Goal: Task Accomplishment & Management: Manage account settings

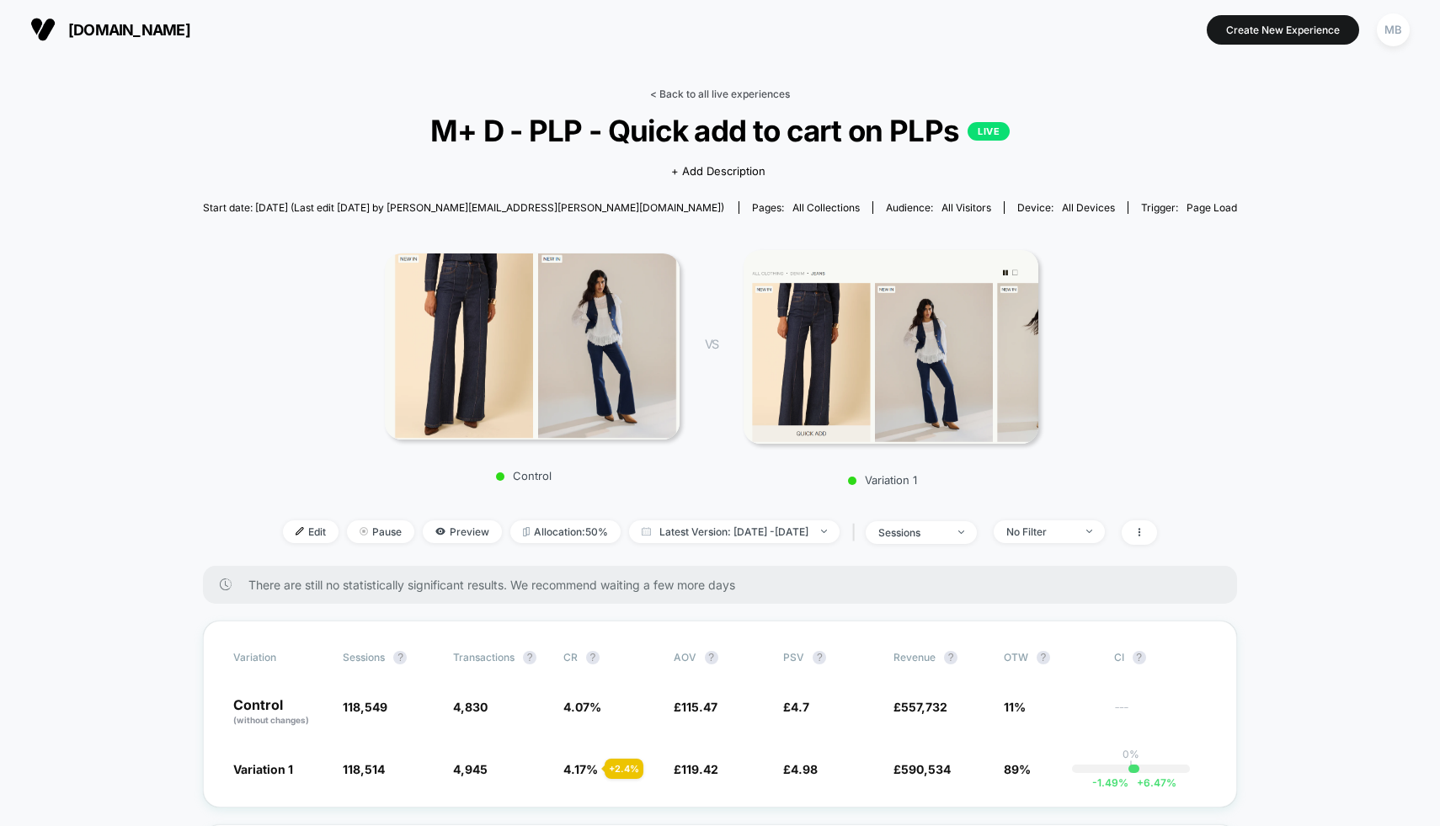
click at [713, 93] on link "< Back to all live experiences" at bounding box center [720, 94] width 140 height 13
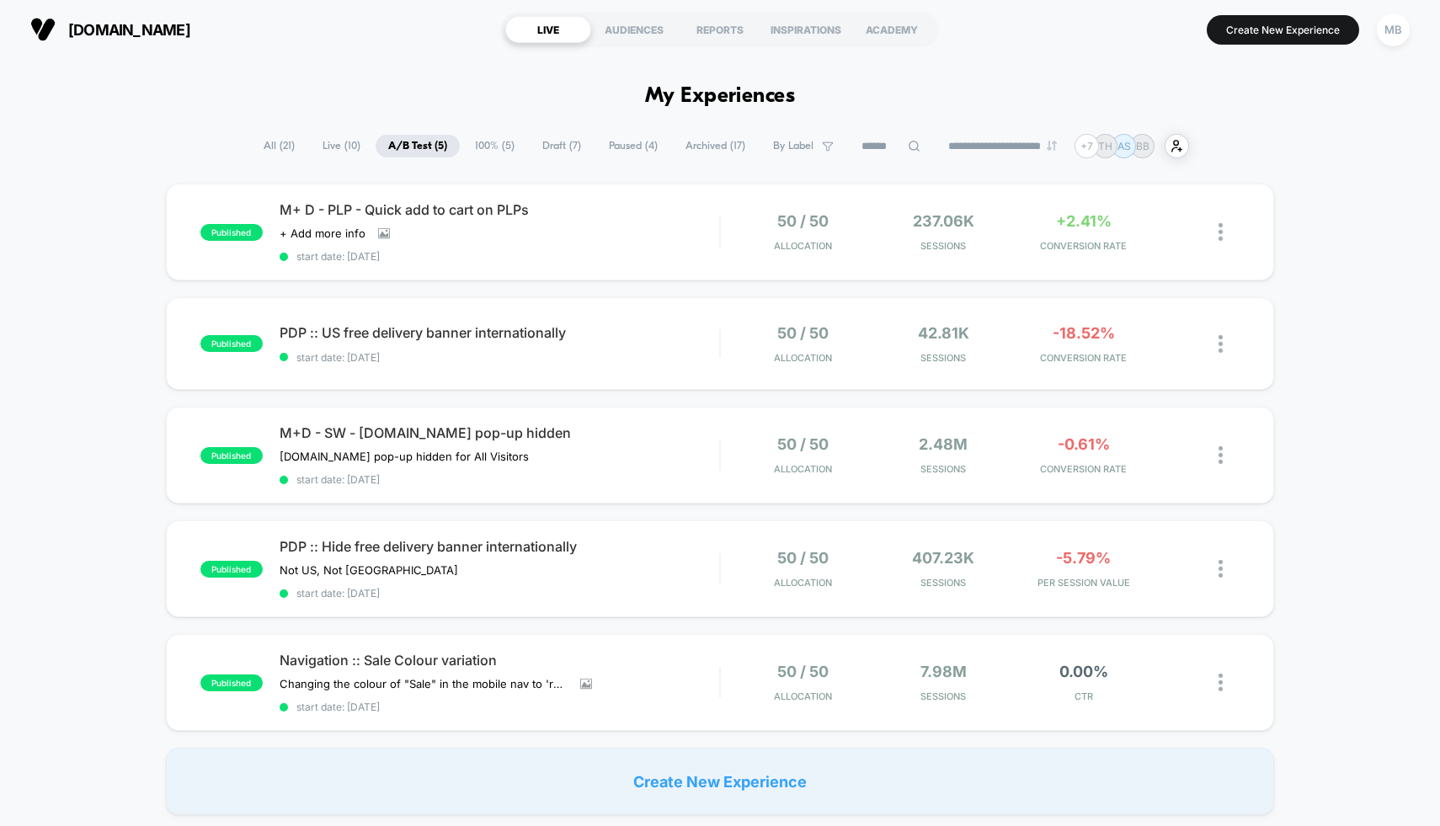
click at [555, 147] on span "Draft ( 7 )" at bounding box center [562, 146] width 64 height 23
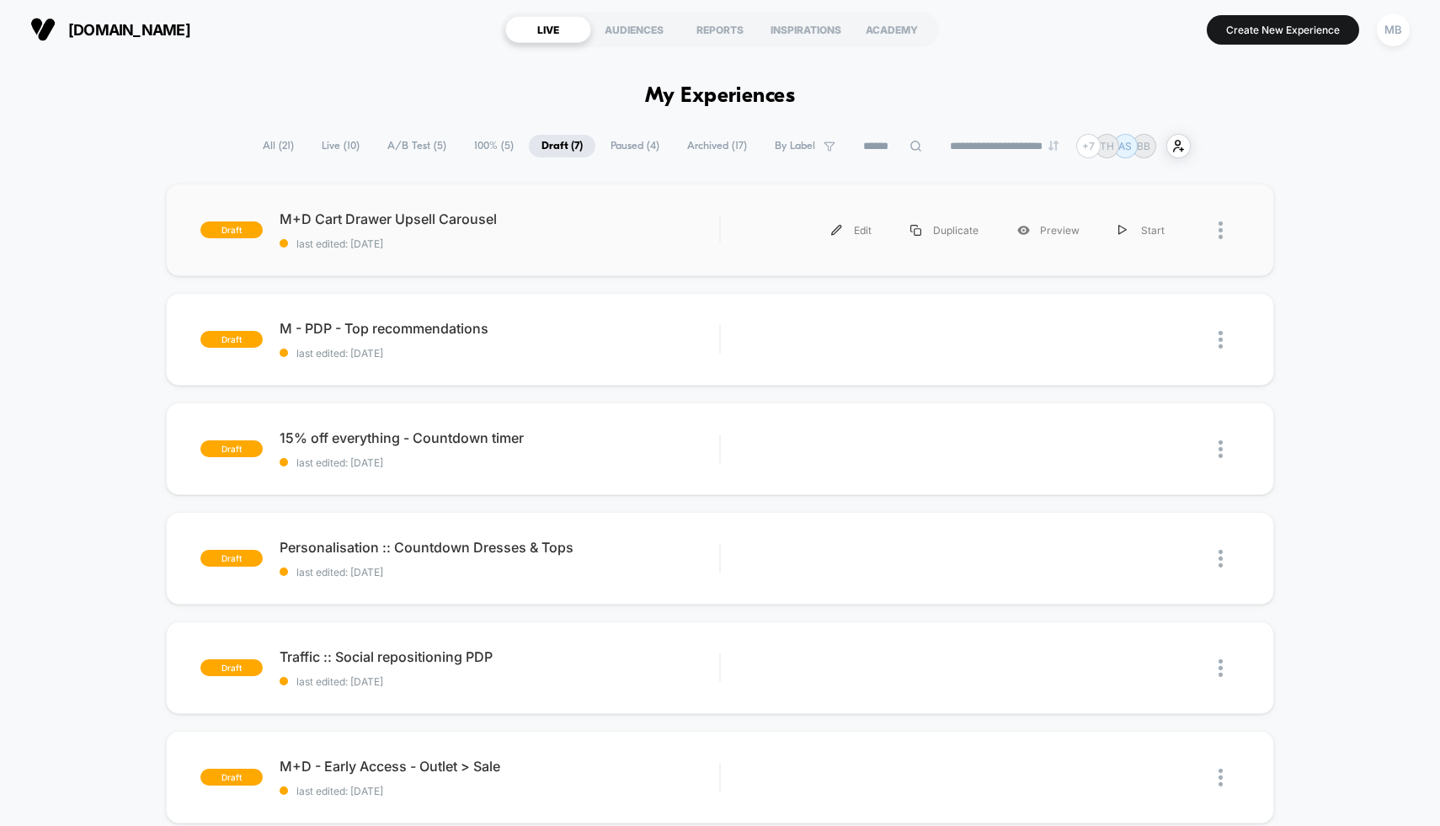
click at [637, 255] on div "draft M+D Cart Drawer Upsell Carousel last edited: [DATE] Edit Duplicate Previe…" at bounding box center [720, 230] width 1109 height 93
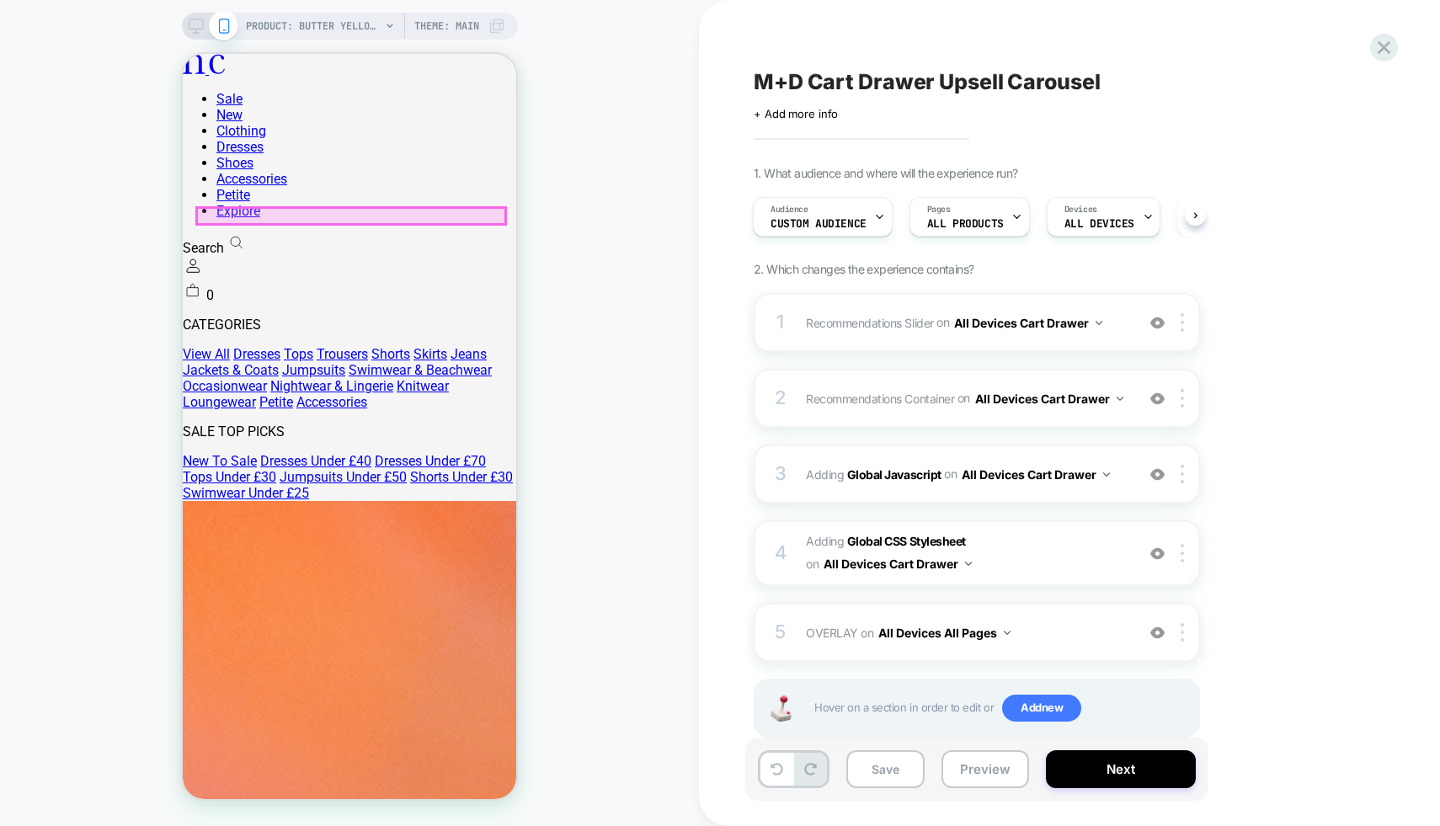
click at [572, 174] on div "PRODUCT: Butter Yellow Drop Waist [PERSON_NAME] Midi Dress [d250446ylw] PRODUCT…" at bounding box center [349, 413] width 699 height 792
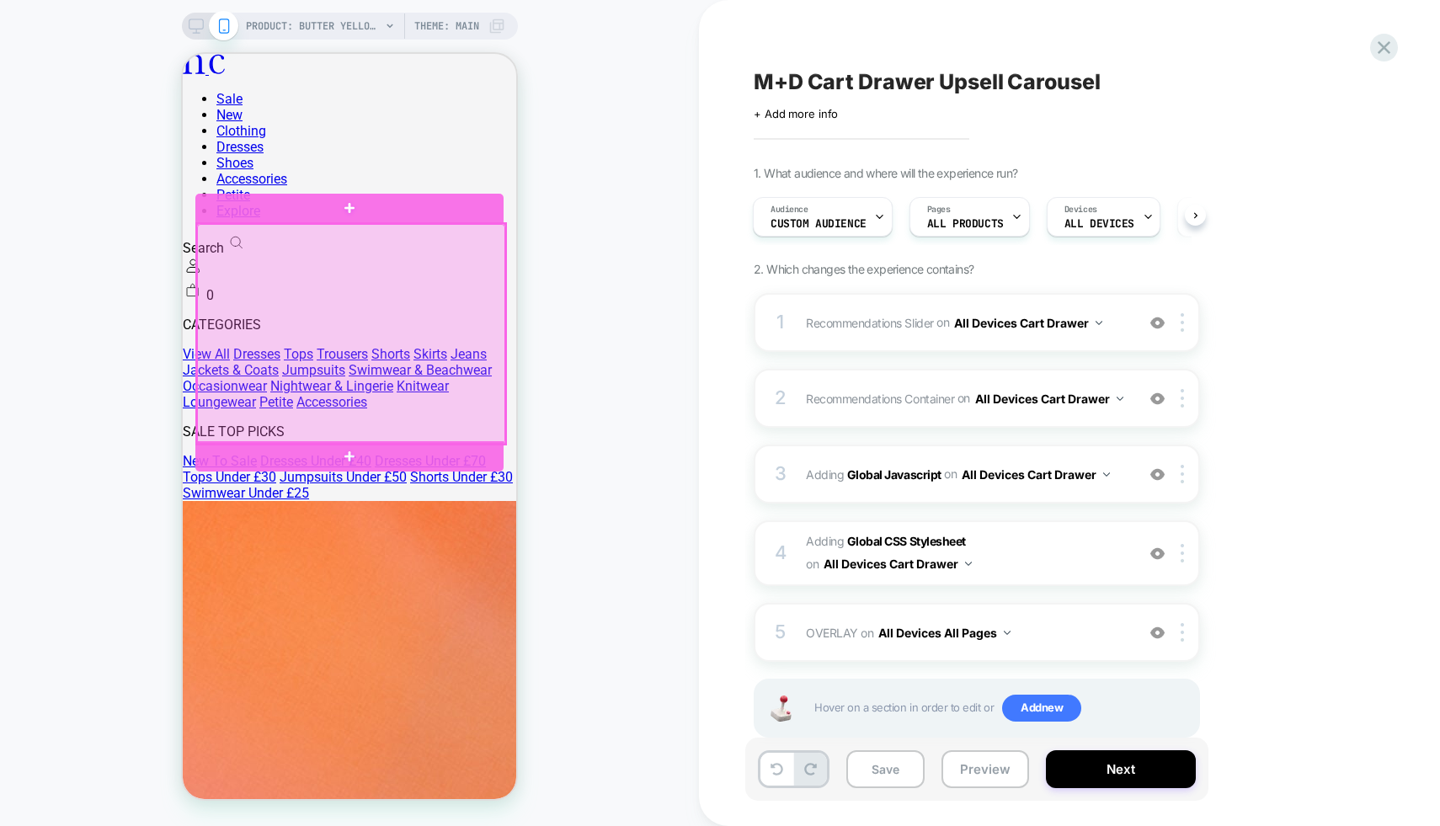
scroll to position [0, 347]
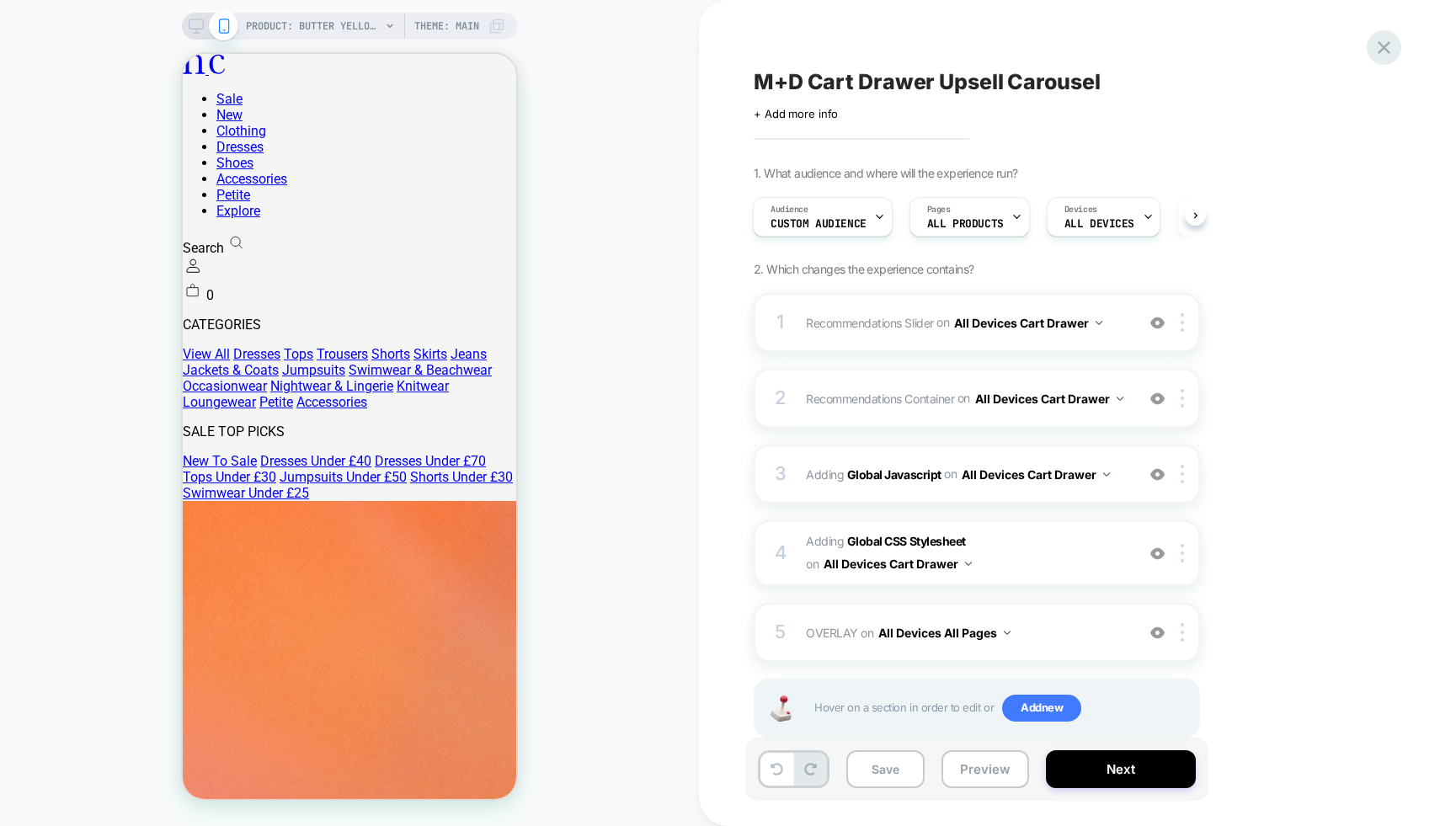
click at [1385, 49] on icon at bounding box center [1384, 47] width 13 height 13
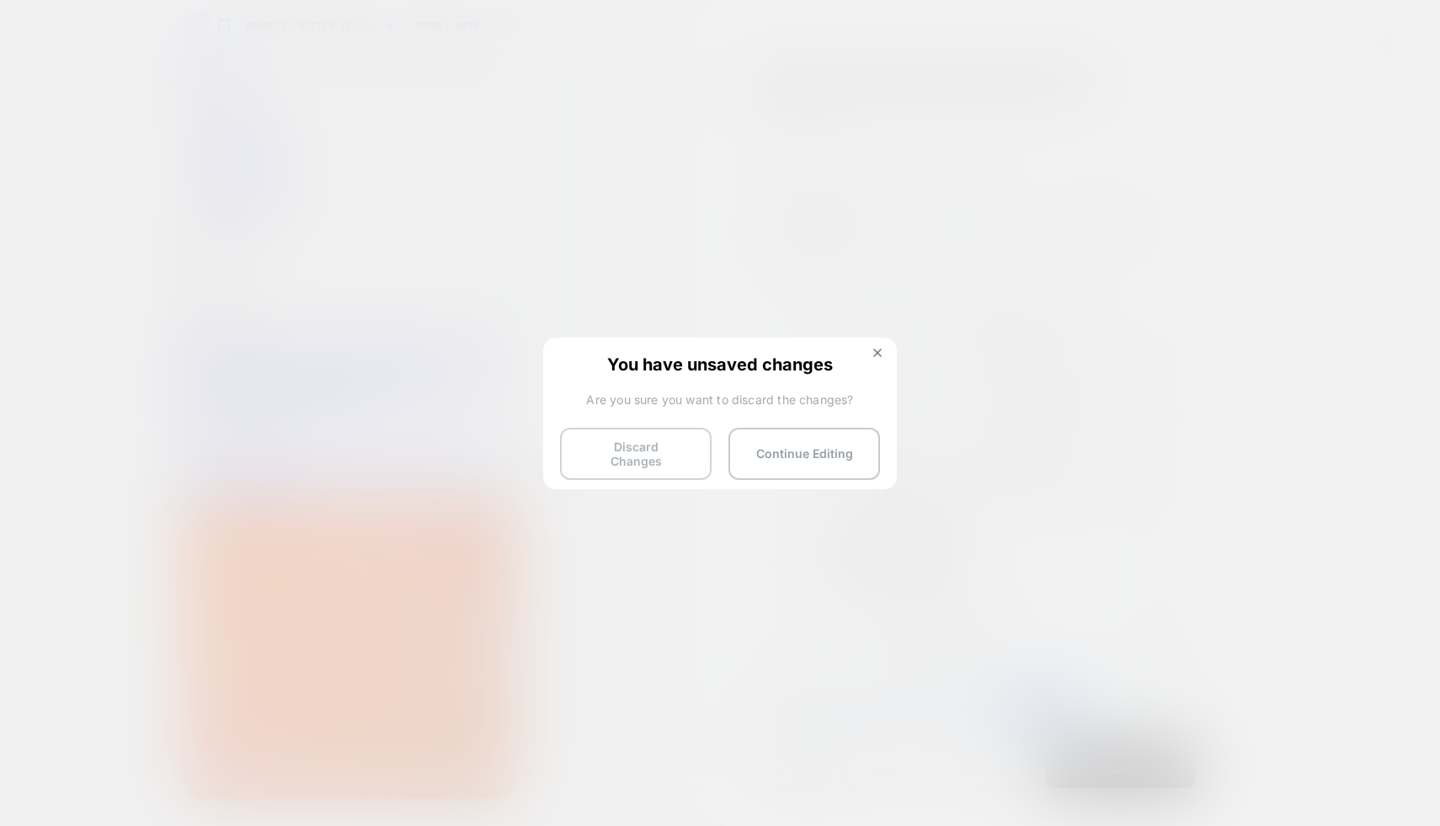
click at [649, 451] on button "Discard Changes" at bounding box center [636, 454] width 152 height 52
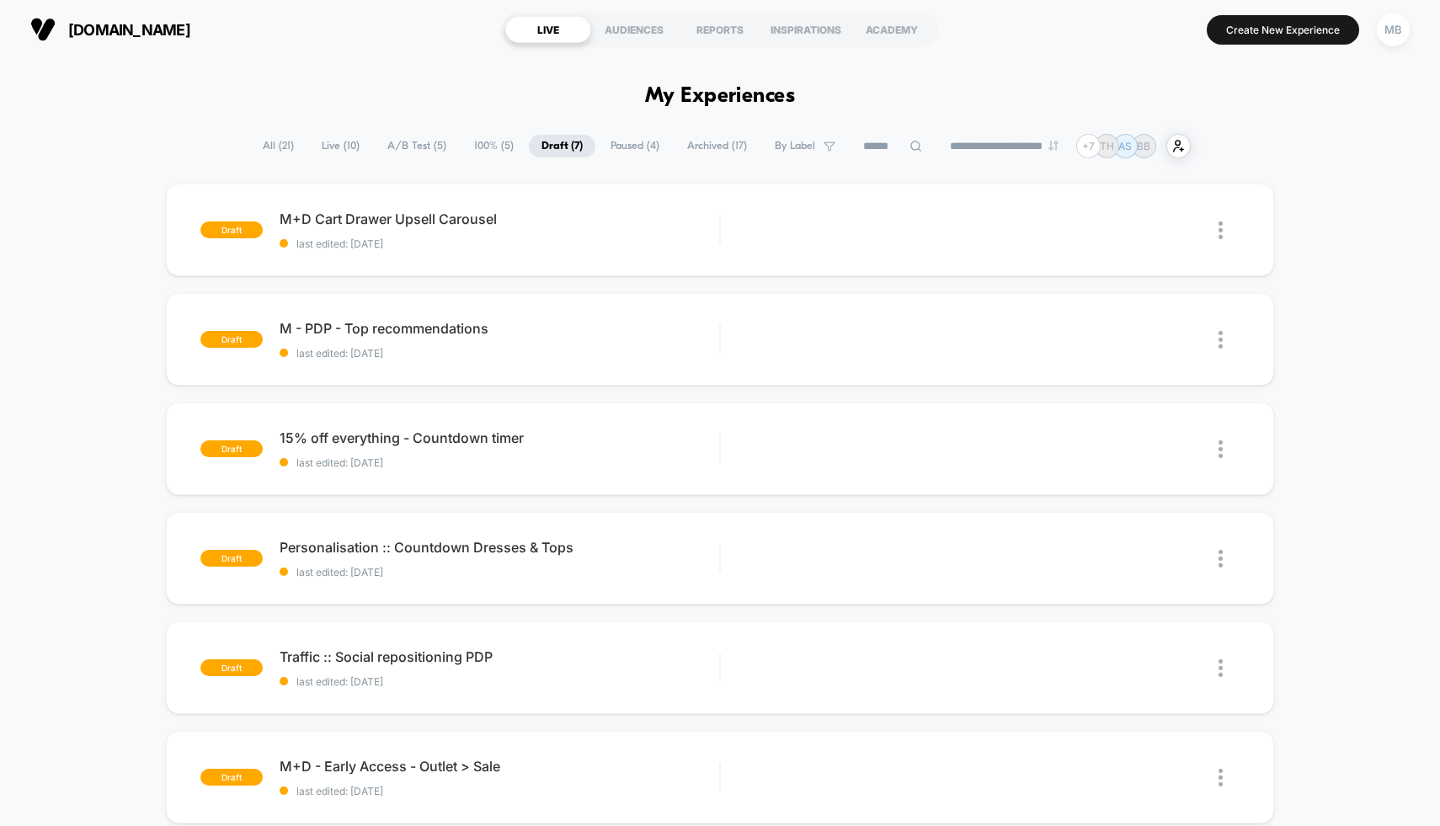
click at [702, 148] on span "Archived ( 17 )" at bounding box center [717, 146] width 85 height 23
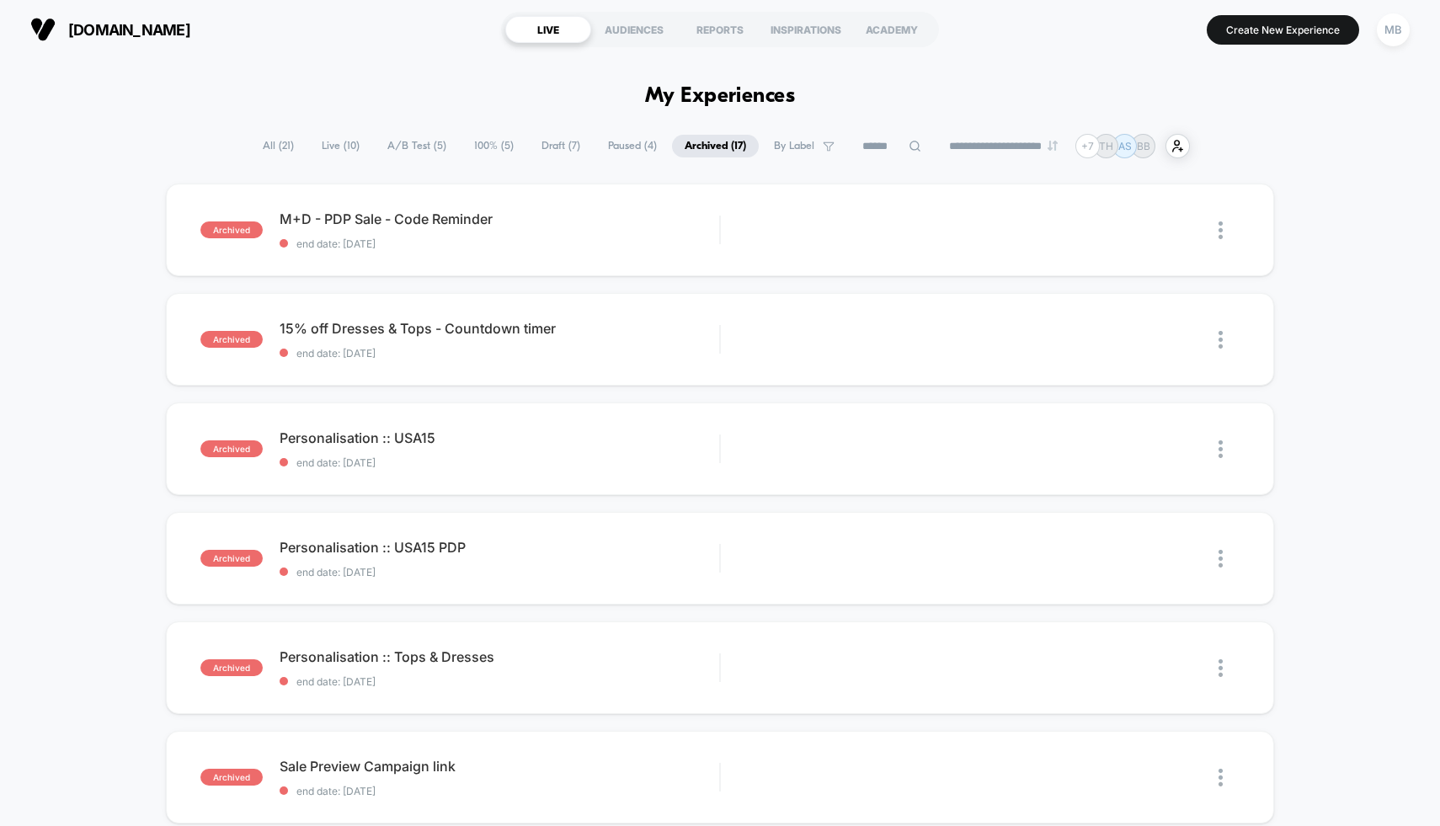
click at [595, 150] on span "Paused ( 4 )" at bounding box center [632, 146] width 74 height 23
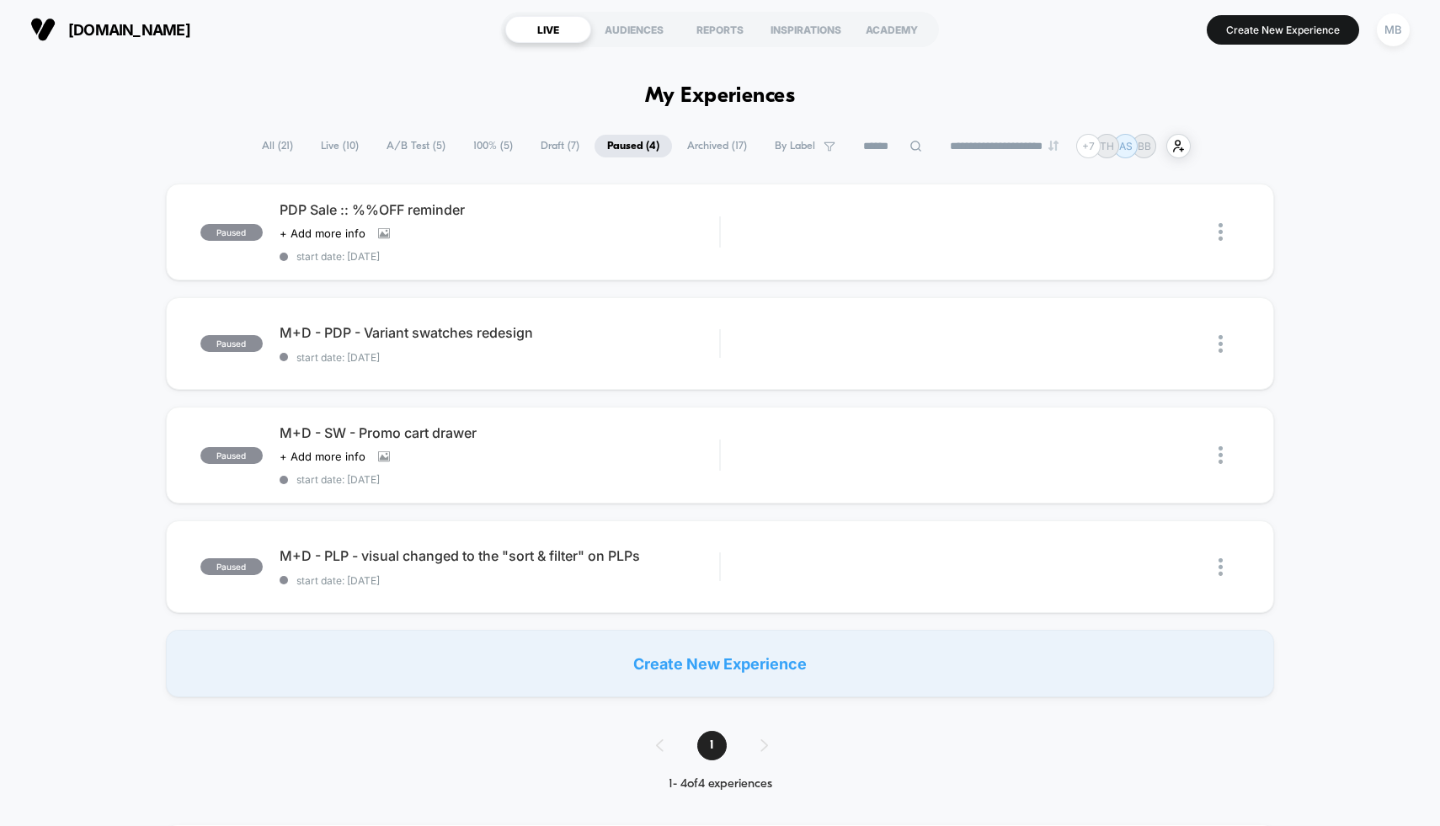
click at [534, 150] on span "Draft ( 7 )" at bounding box center [560, 146] width 64 height 23
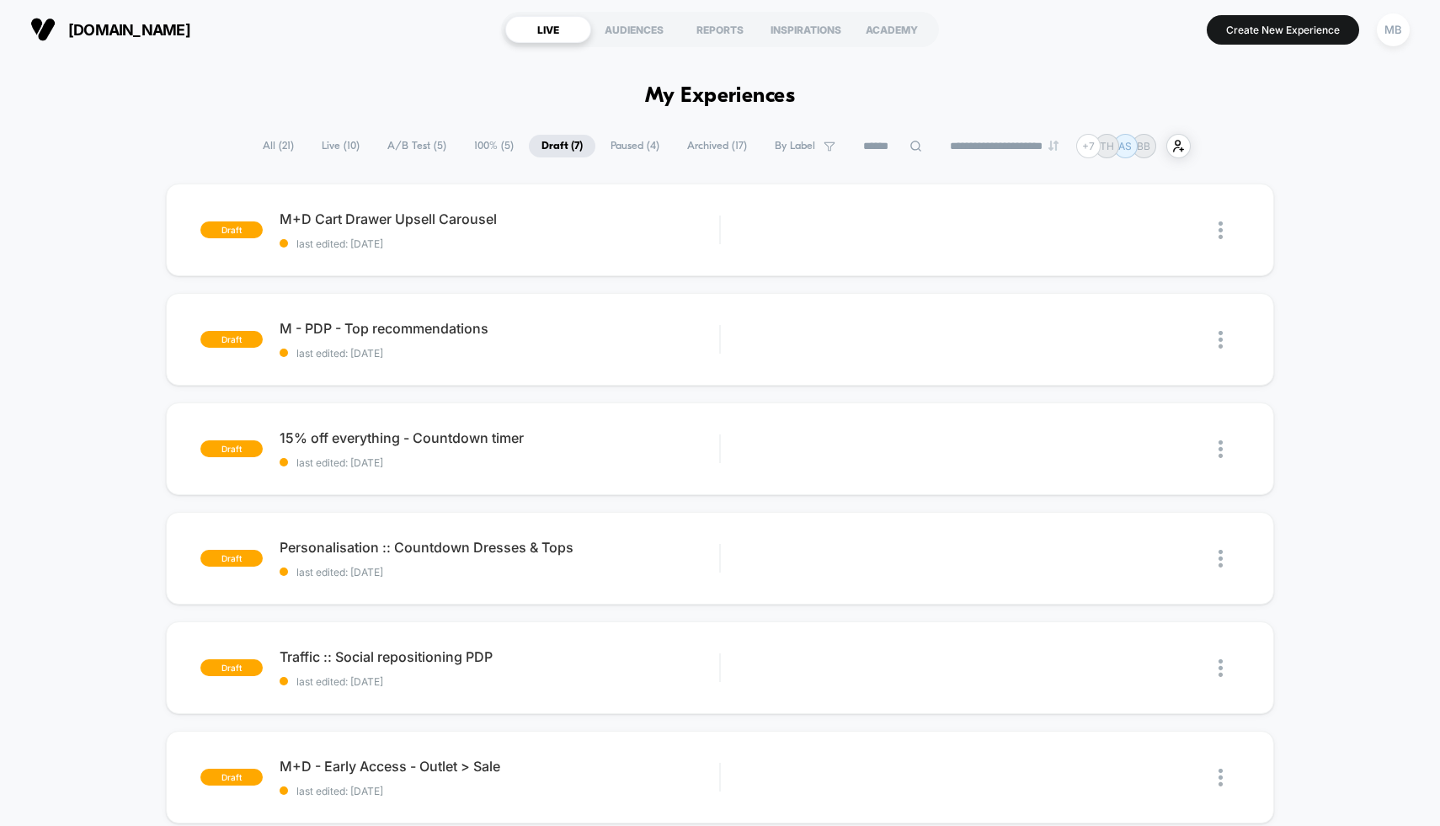
click at [269, 147] on span "All ( 21 )" at bounding box center [278, 146] width 56 height 23
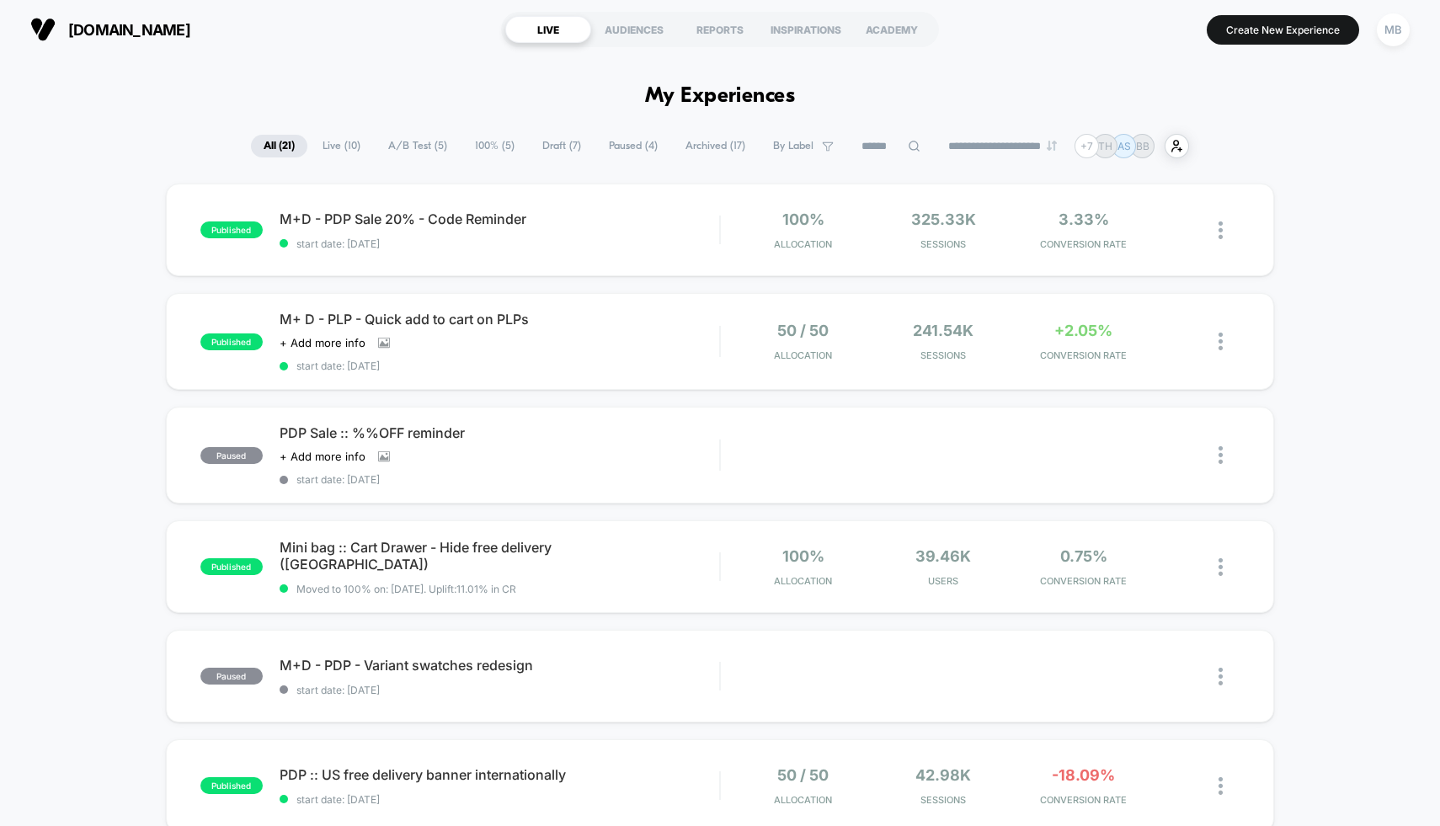
click at [401, 144] on span "A/B Test ( 5 )" at bounding box center [418, 146] width 84 height 23
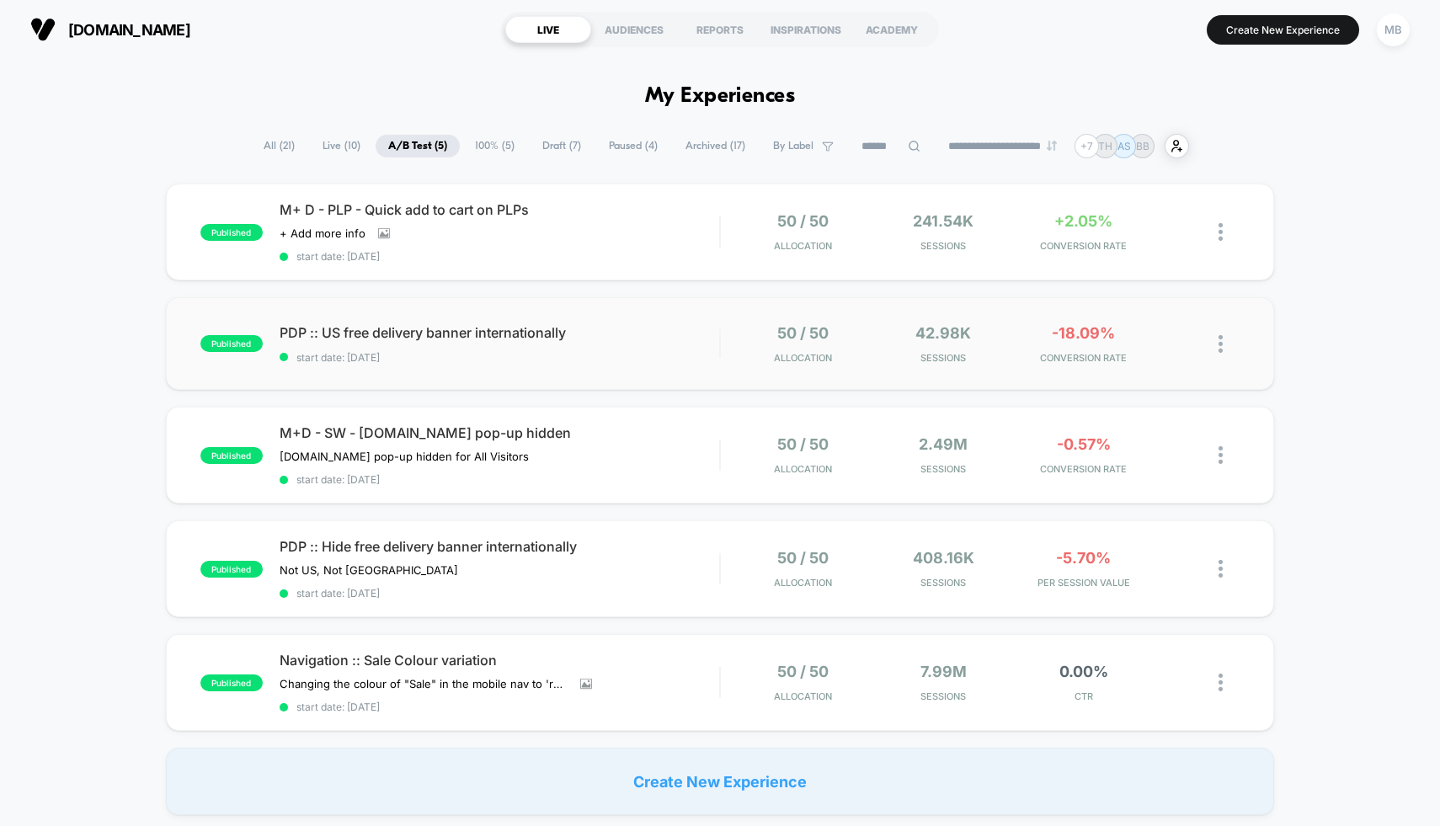
click at [619, 300] on div "published PDP :: US free delivery banner internationally start date: [DATE] 50 …" at bounding box center [720, 343] width 1109 height 93
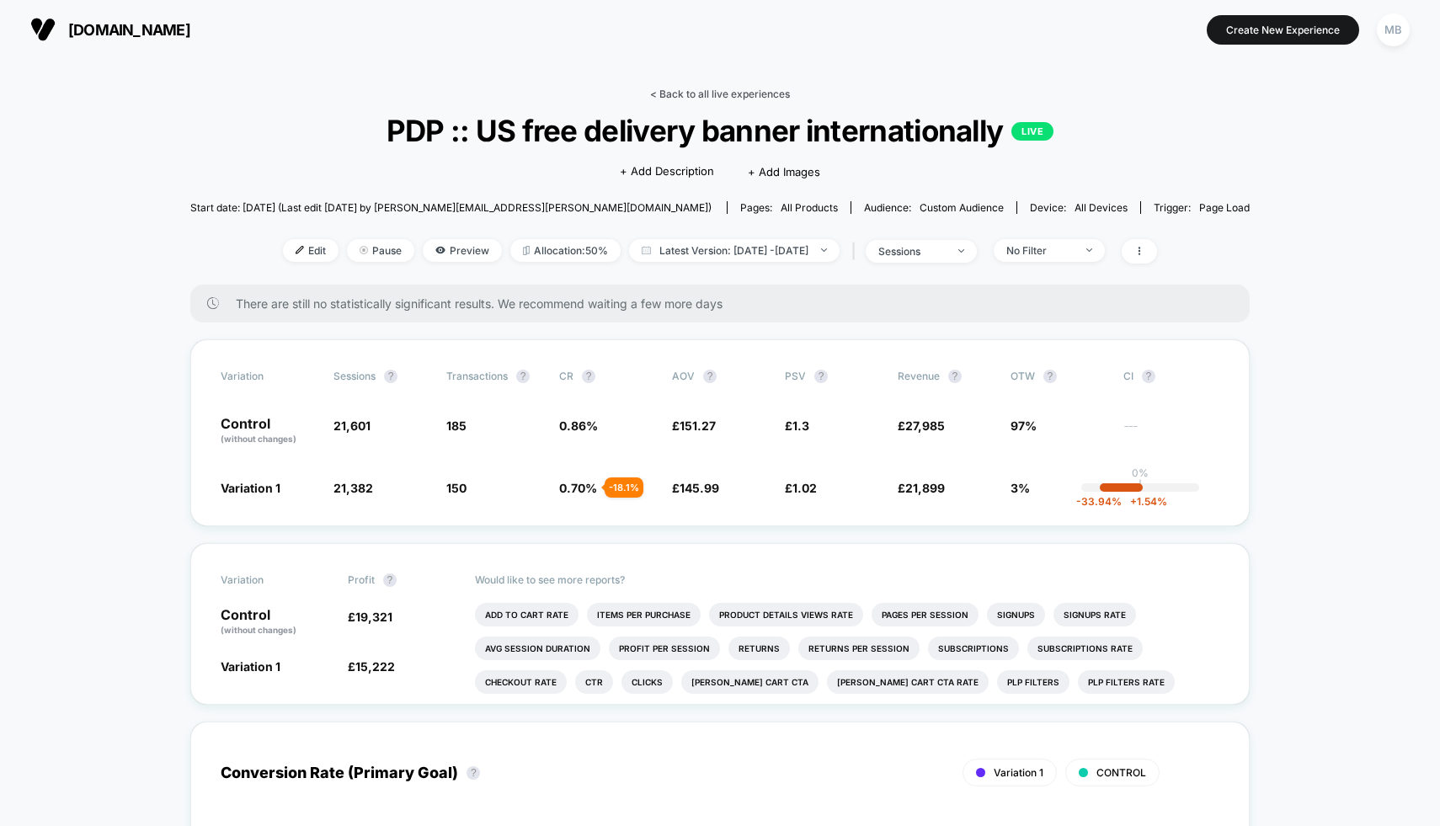
click at [743, 95] on link "< Back to all live experiences" at bounding box center [720, 94] width 140 height 13
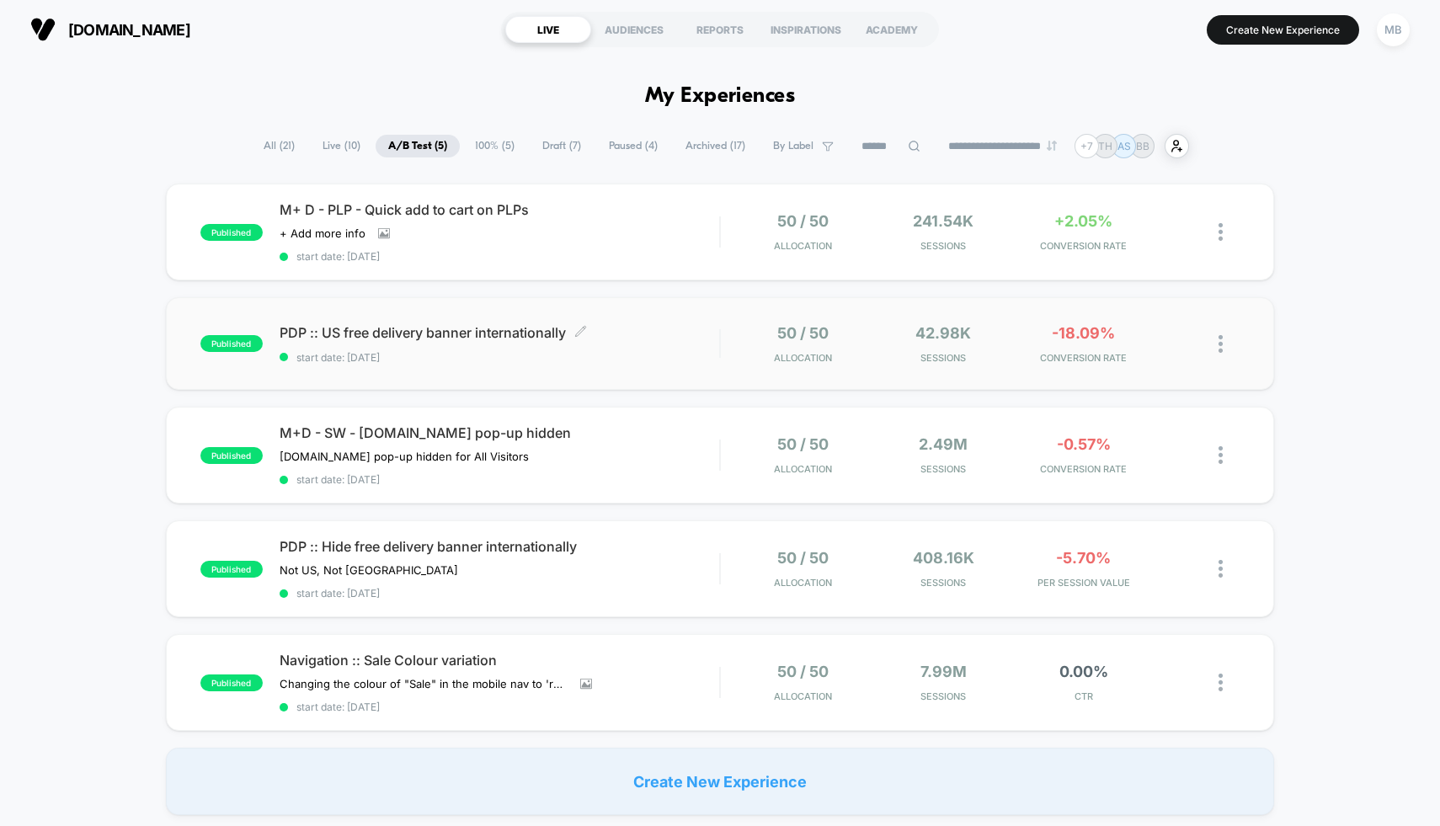
click at [680, 330] on span "PDP :: US free delivery banner internationally Click to edit experience details" at bounding box center [500, 332] width 440 height 17
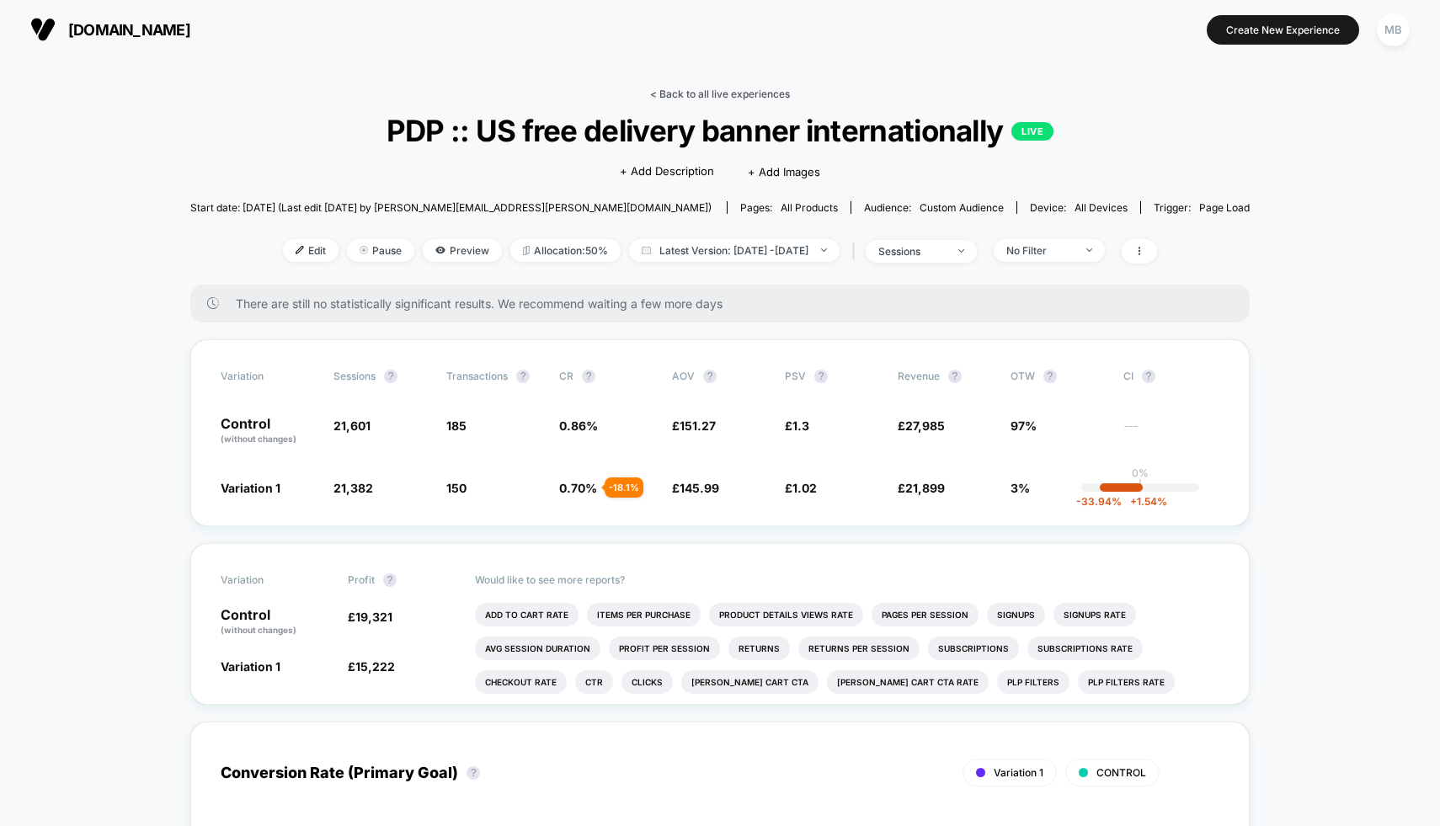
click at [725, 92] on link "< Back to all live experiences" at bounding box center [720, 94] width 140 height 13
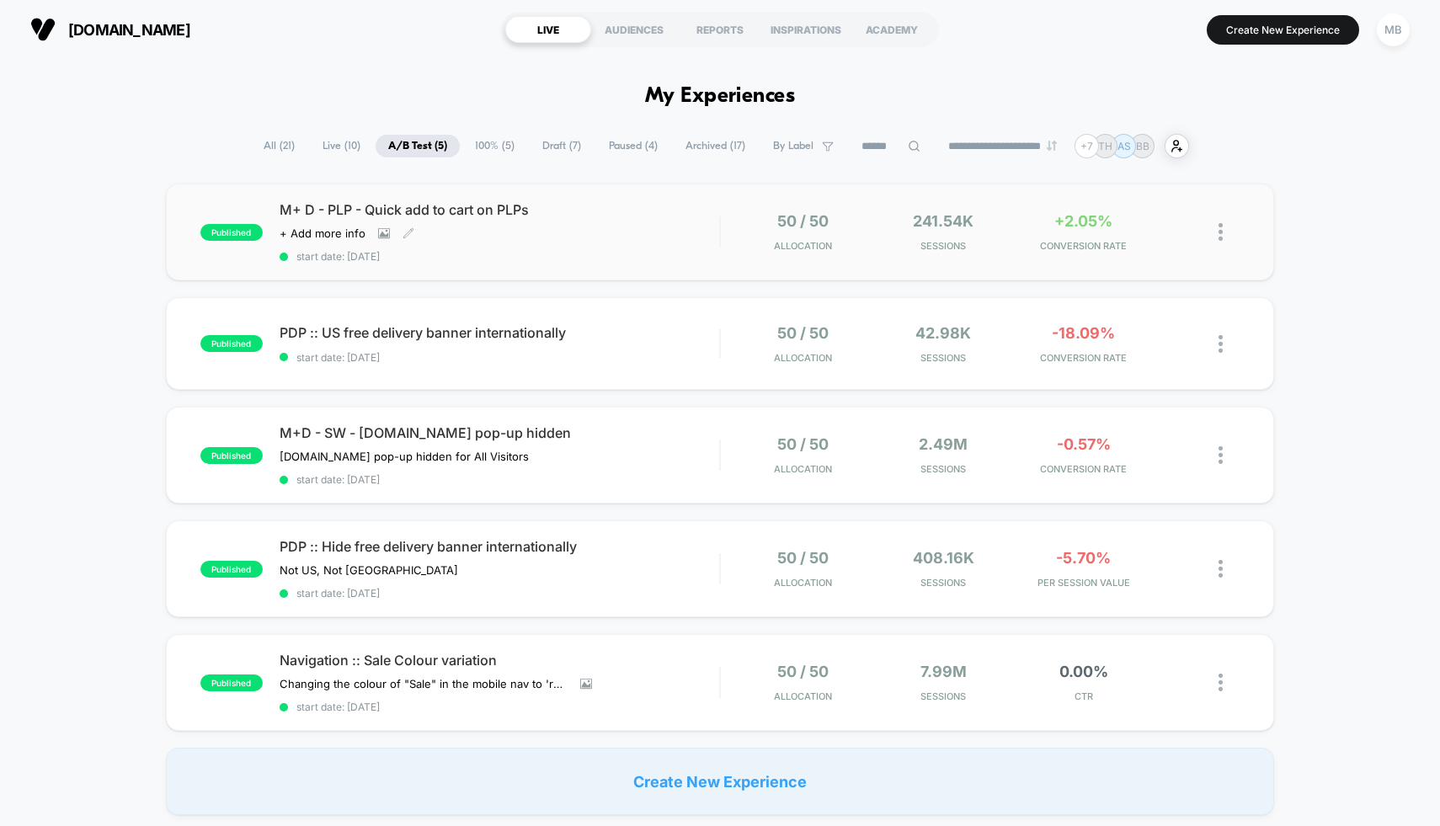
click at [632, 227] on div "M+ D - PLP - Quick add to cart on PLPs Click to view images Click to edit exper…" at bounding box center [500, 231] width 440 height 61
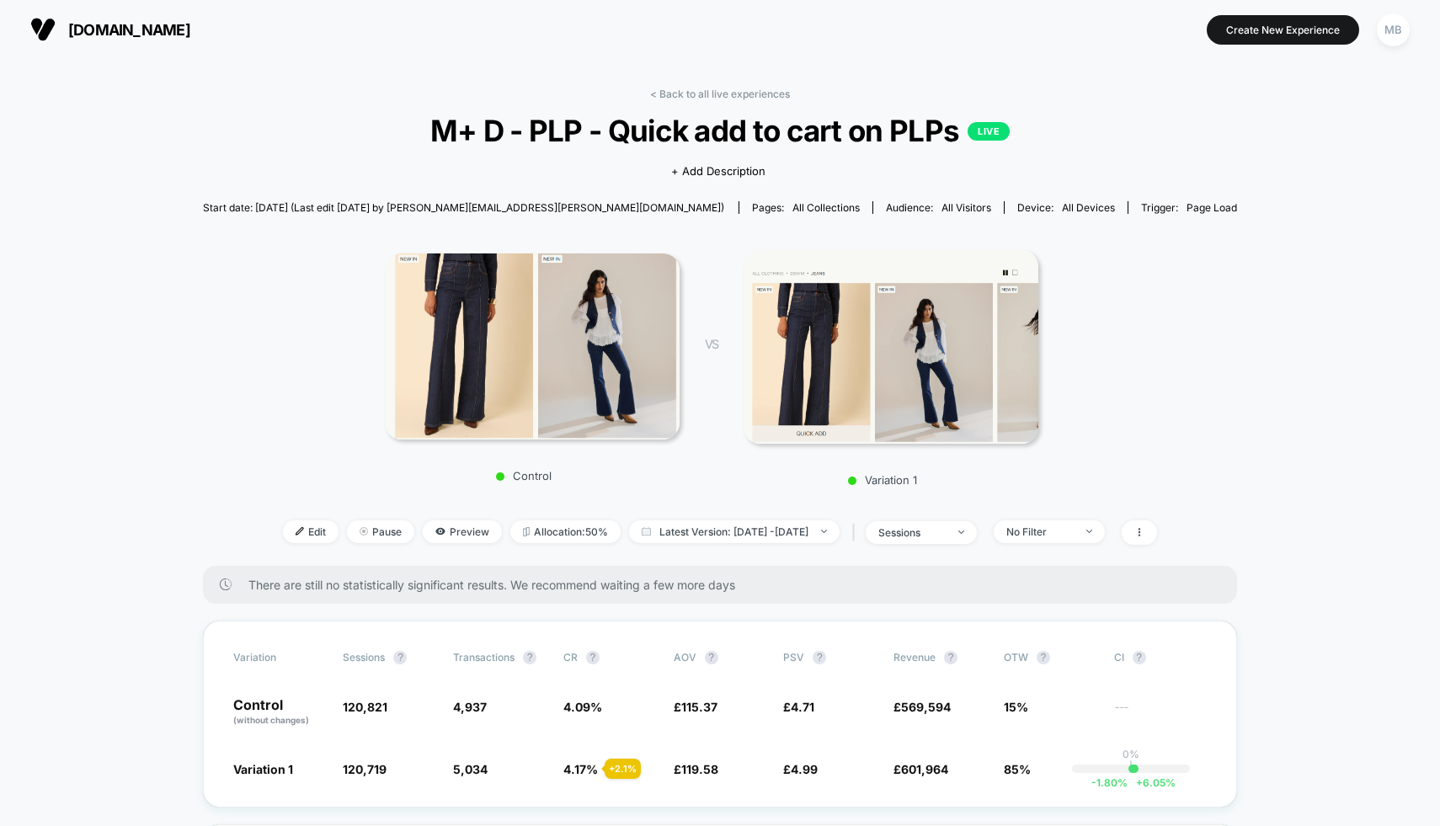
click at [588, 314] on img at bounding box center [532, 345] width 295 height 185
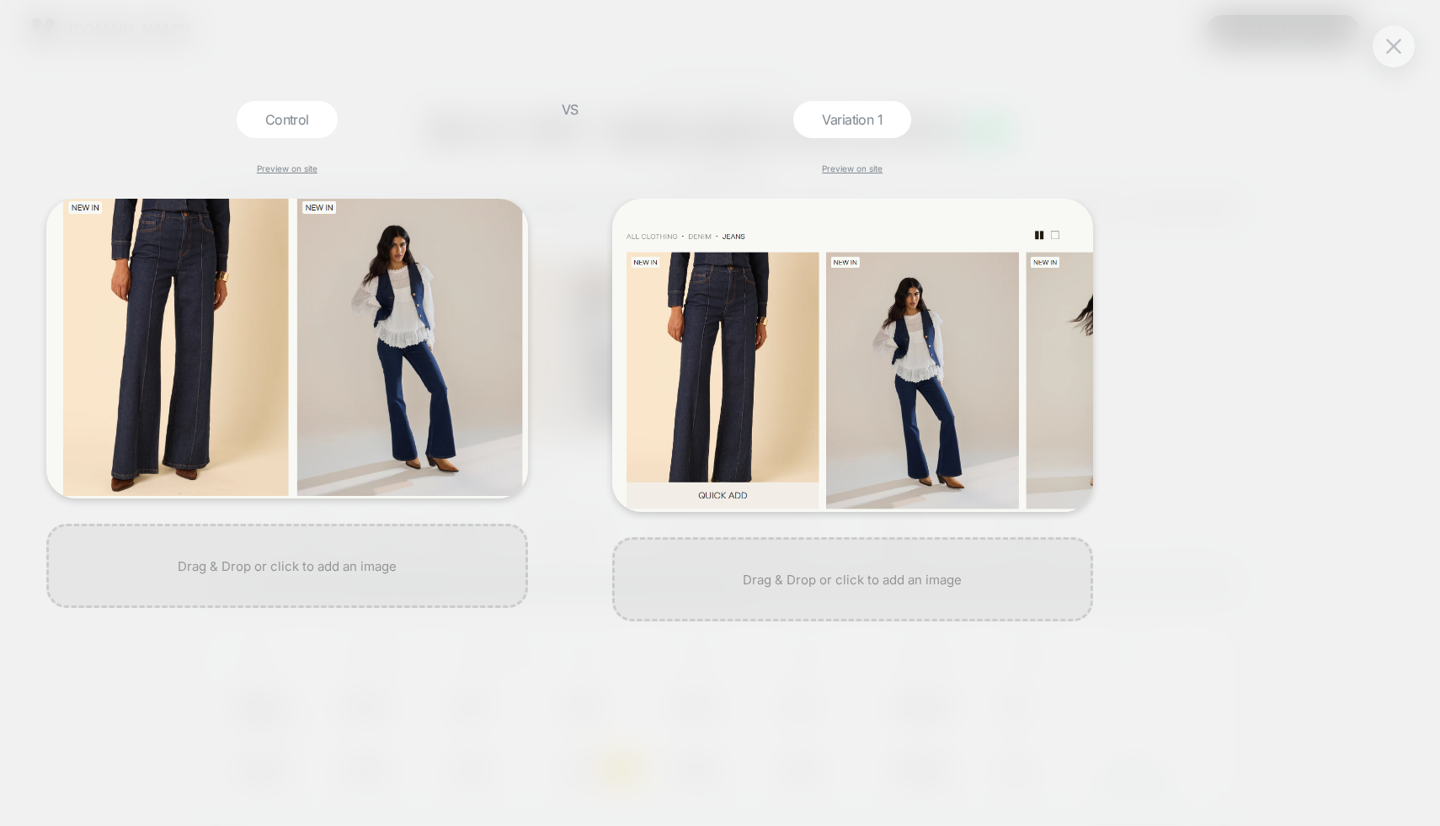
click at [1257, 216] on div "Control Preview on site VS Variation 1 Preview on site" at bounding box center [712, 413] width 1440 height 843
click at [1149, 132] on div "Control Preview on site VS Variation 1 Preview on site" at bounding box center [712, 413] width 1440 height 843
click at [1399, 57] on button at bounding box center [1393, 46] width 25 height 25
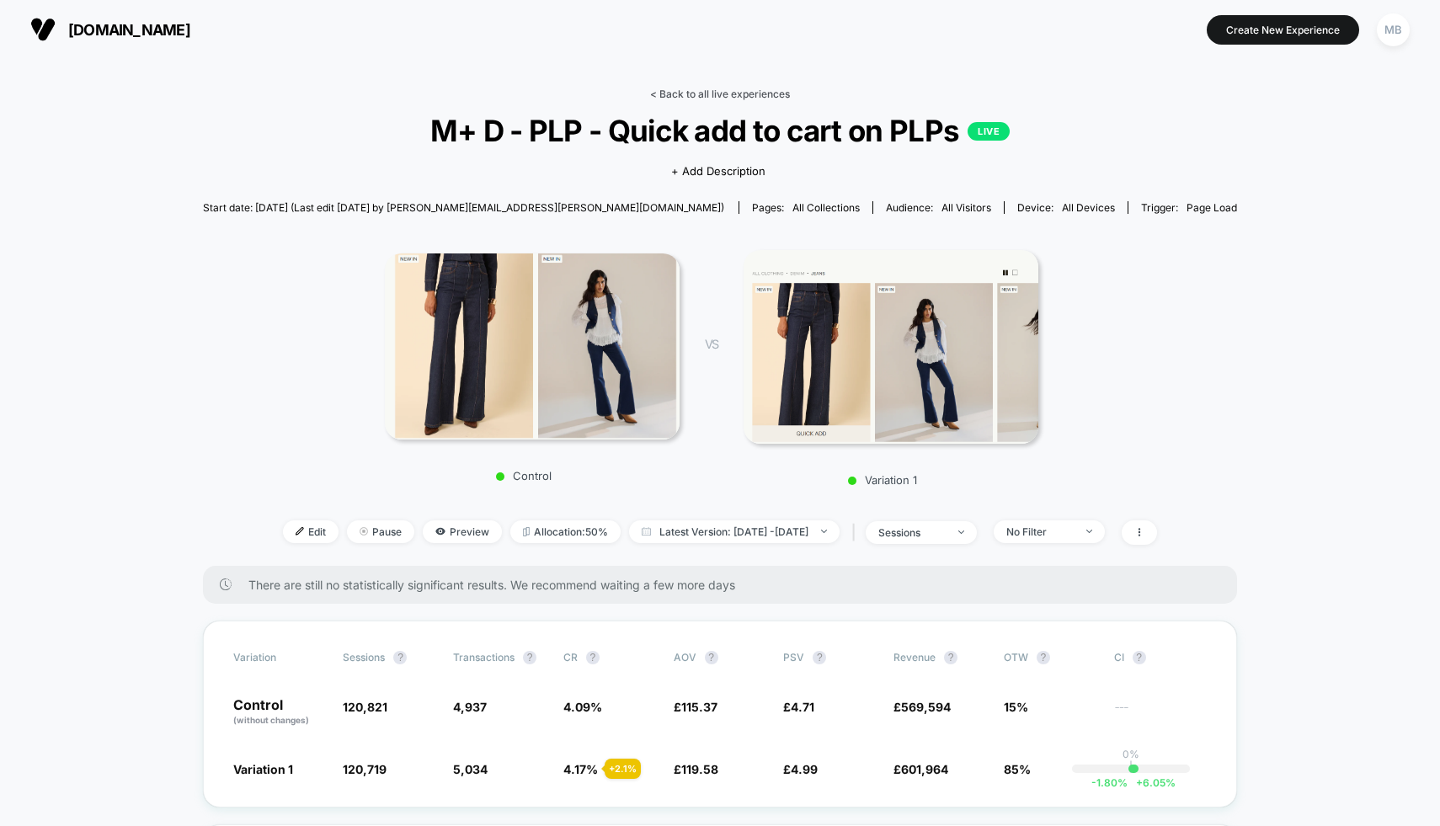
click at [707, 92] on link "< Back to all live experiences" at bounding box center [720, 94] width 140 height 13
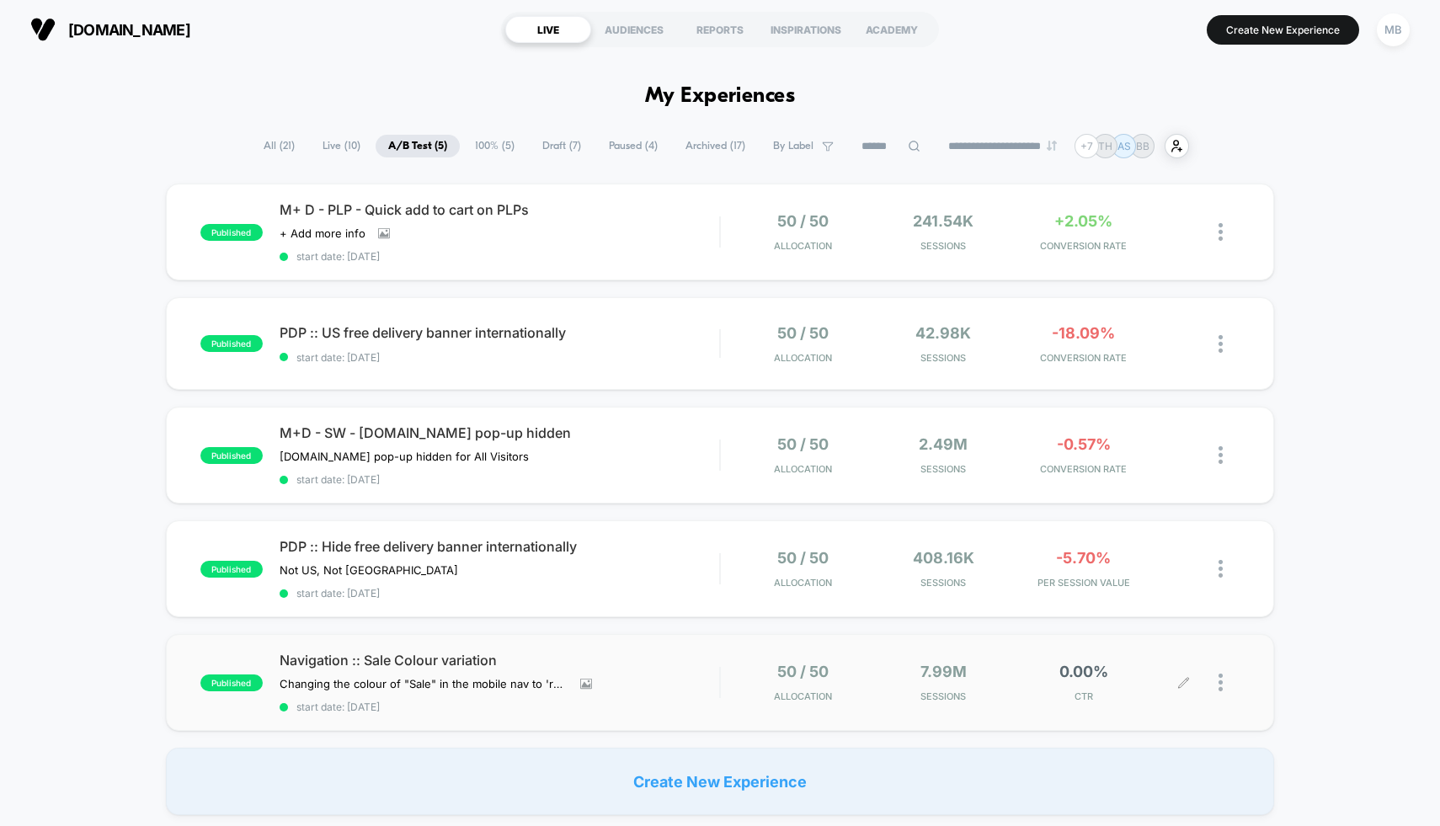
click at [712, 669] on div "Navigation :: Sale Colour variation Changing the colour of "Sale" in the mobile…" at bounding box center [500, 682] width 440 height 61
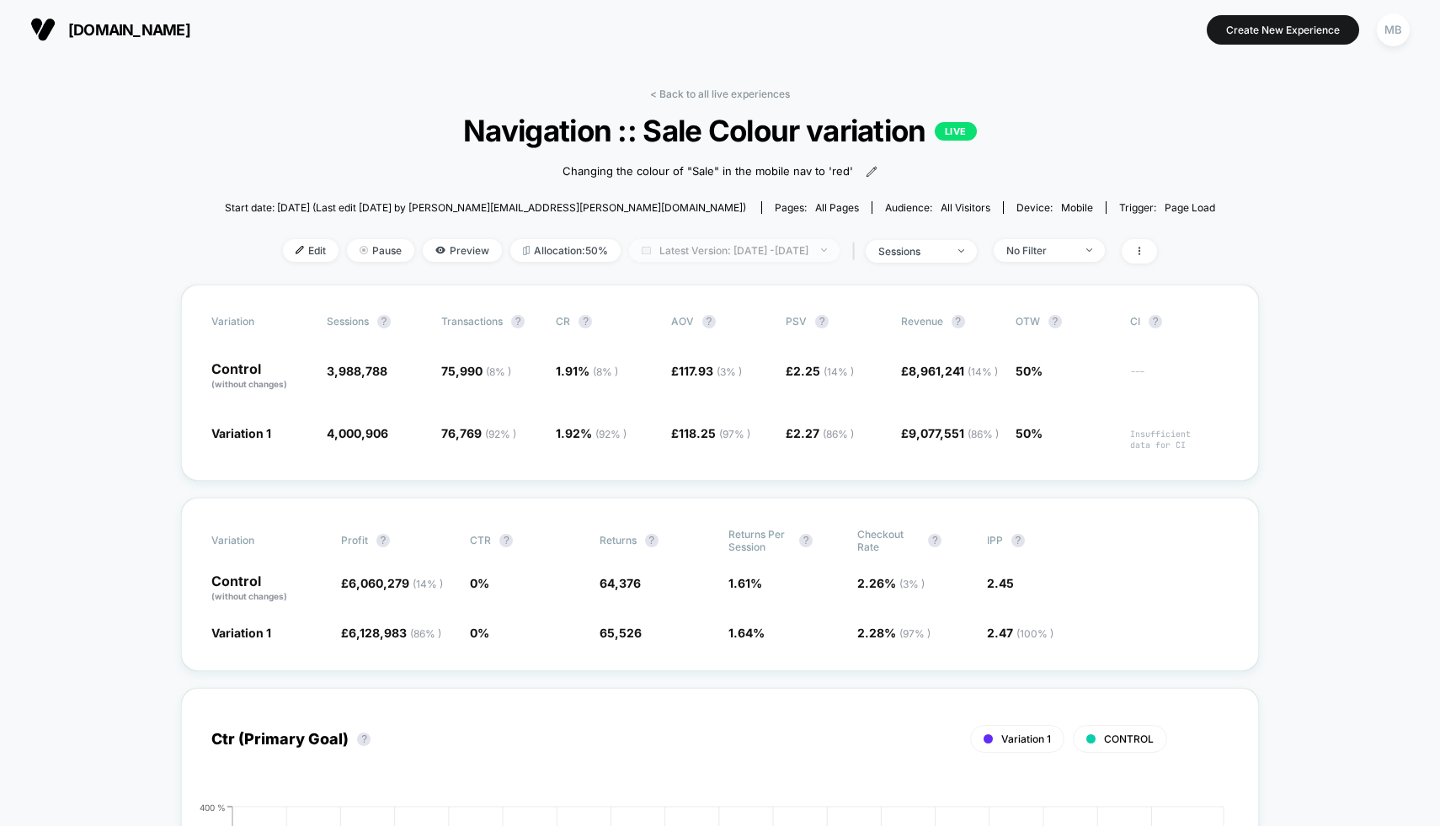
click at [744, 249] on span "Latest Version: [DATE] - [DATE]" at bounding box center [734, 250] width 211 height 23
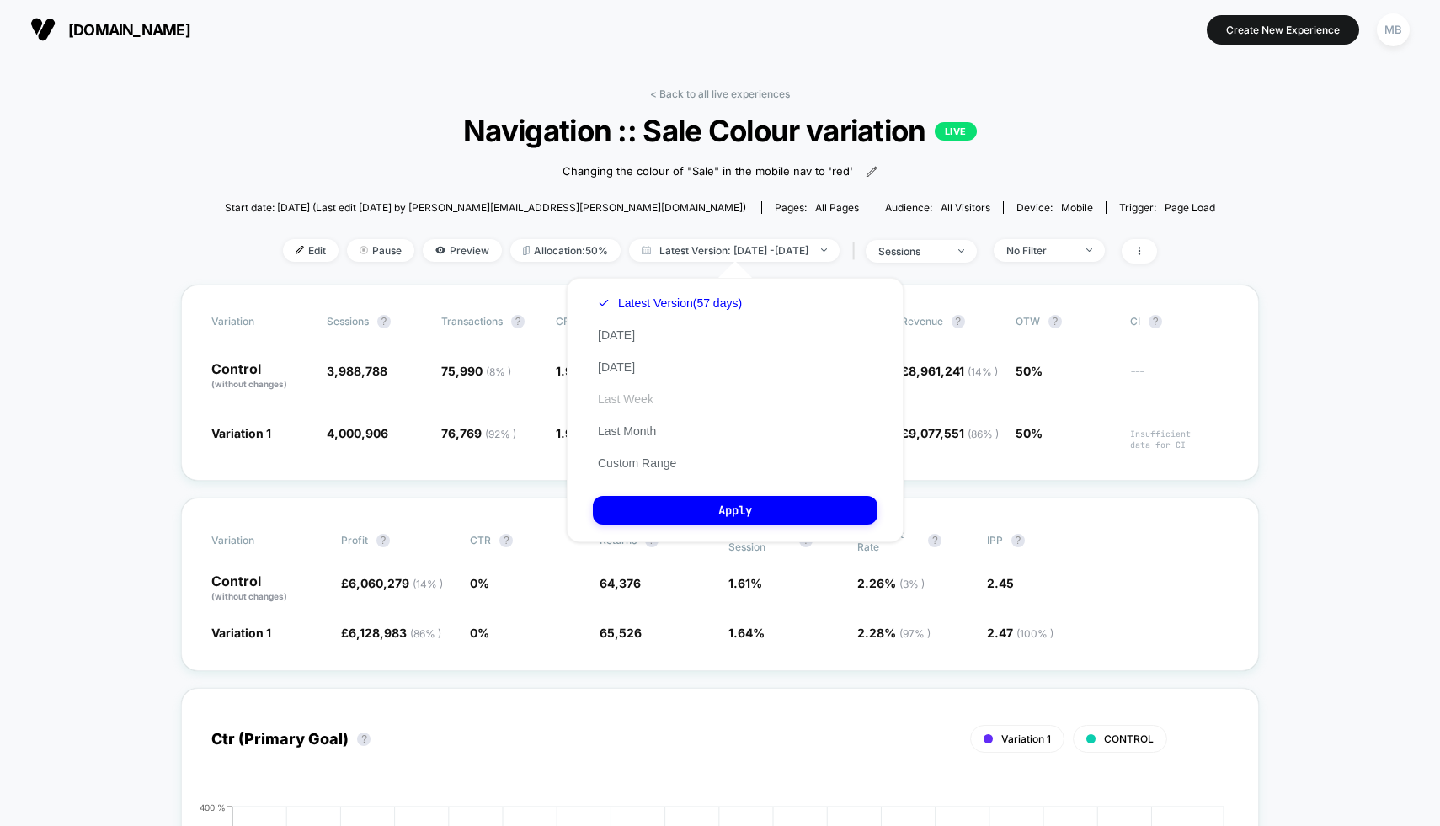
click at [643, 397] on button "Last Week" at bounding box center [626, 399] width 66 height 15
click at [673, 504] on button "Apply" at bounding box center [735, 510] width 285 height 29
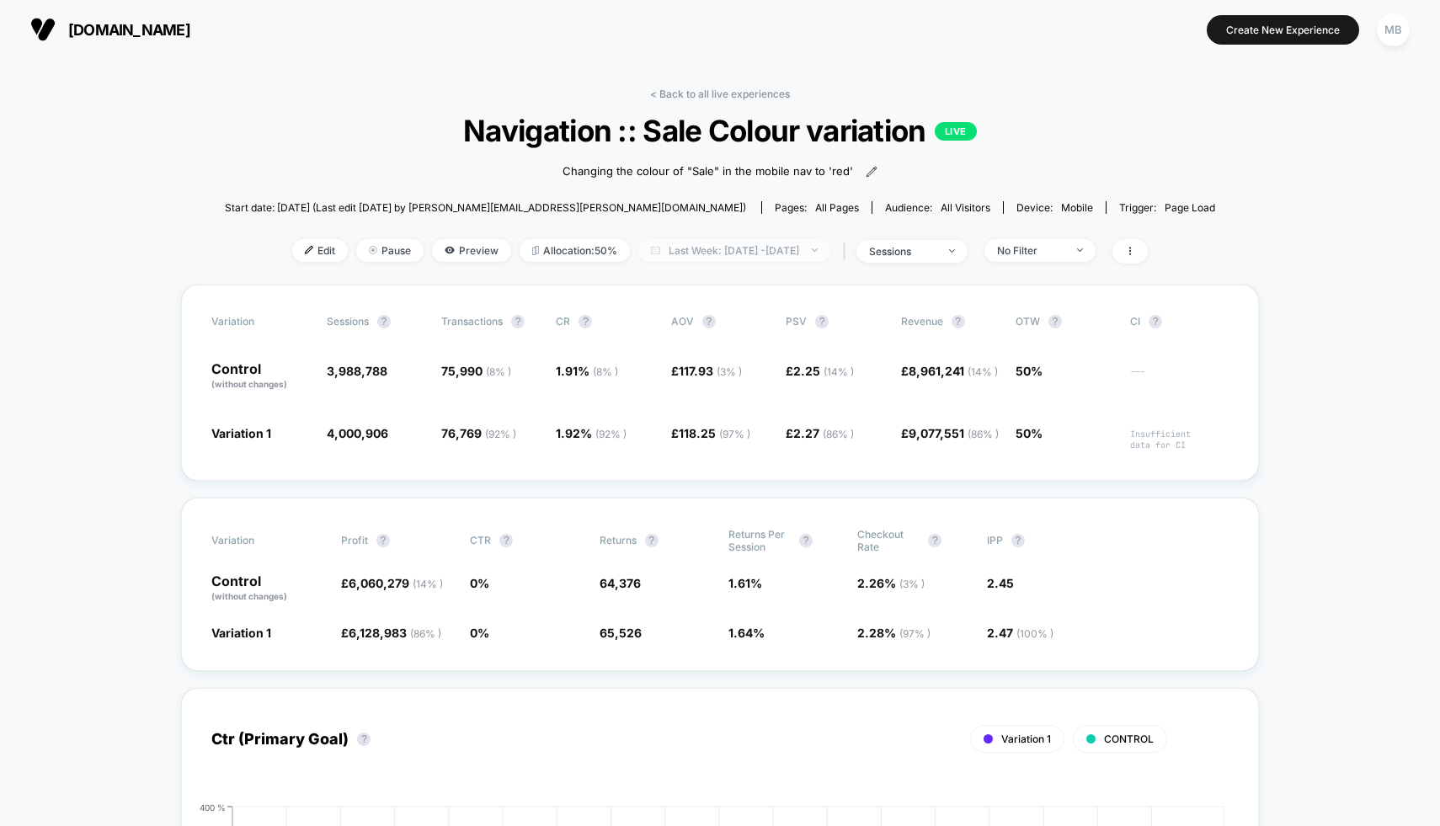
click at [744, 251] on span "Last Week: [DATE] - [DATE]" at bounding box center [734, 250] width 192 height 23
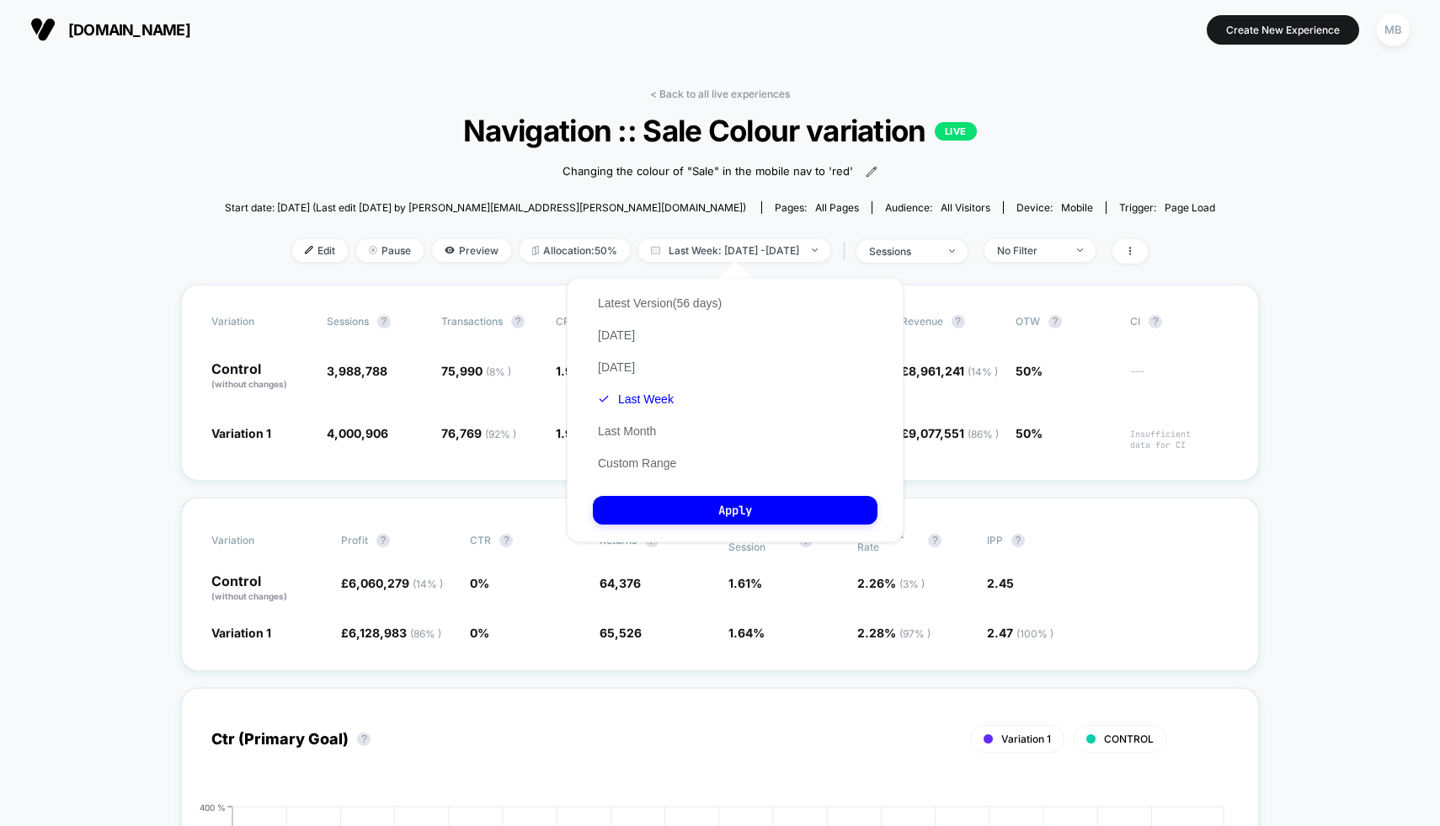
click at [643, 471] on div "Latest Version (56 days) [DATE] [DATE] Last Week Last Month Custom Range" at bounding box center [660, 383] width 134 height 192
click at [650, 463] on button "Custom Range" at bounding box center [637, 463] width 88 height 15
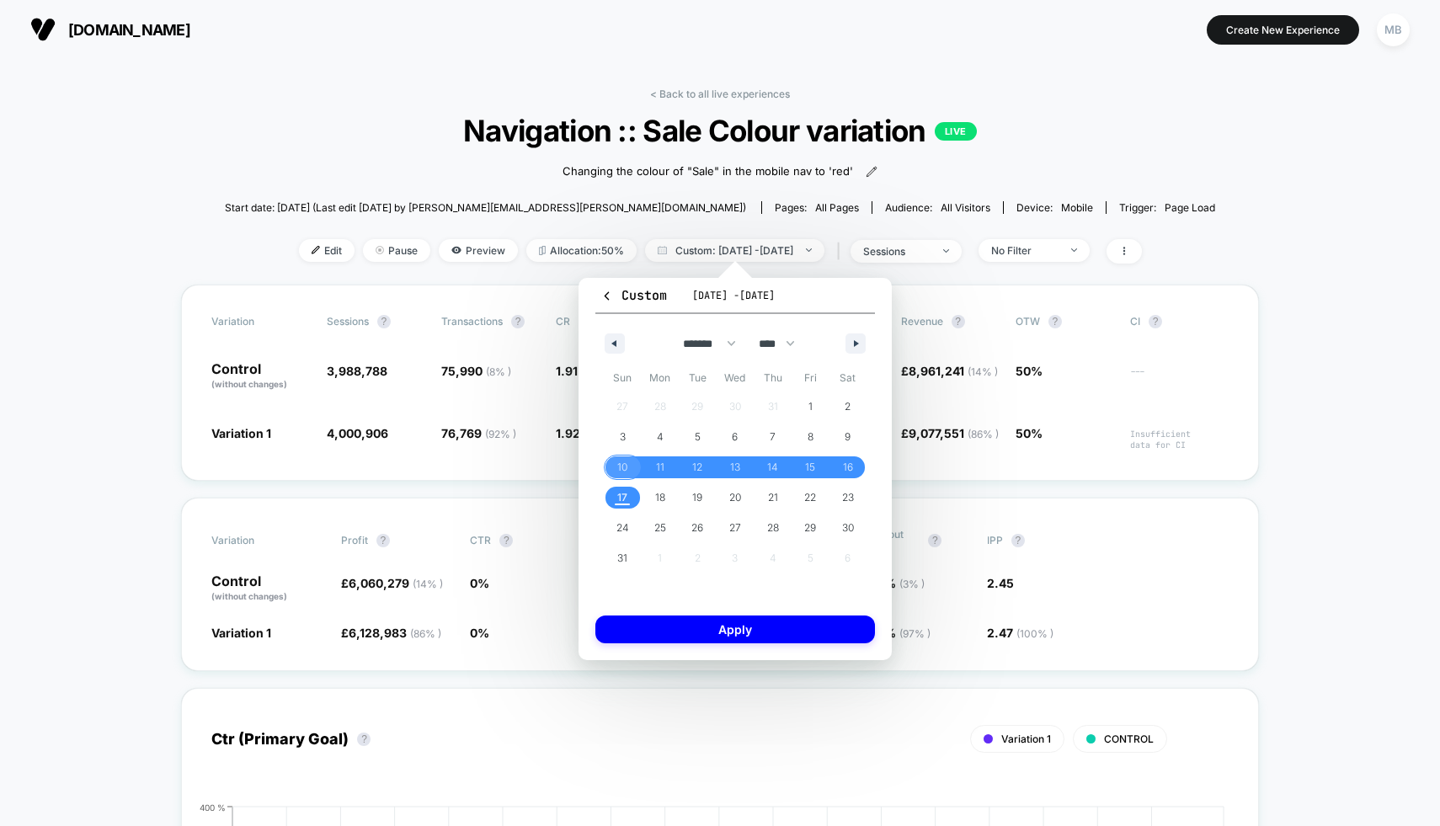
click at [618, 467] on span "10" at bounding box center [622, 467] width 10 height 30
click at [846, 471] on span "16" at bounding box center [848, 467] width 10 height 30
click at [792, 632] on button "Apply" at bounding box center [735, 630] width 280 height 28
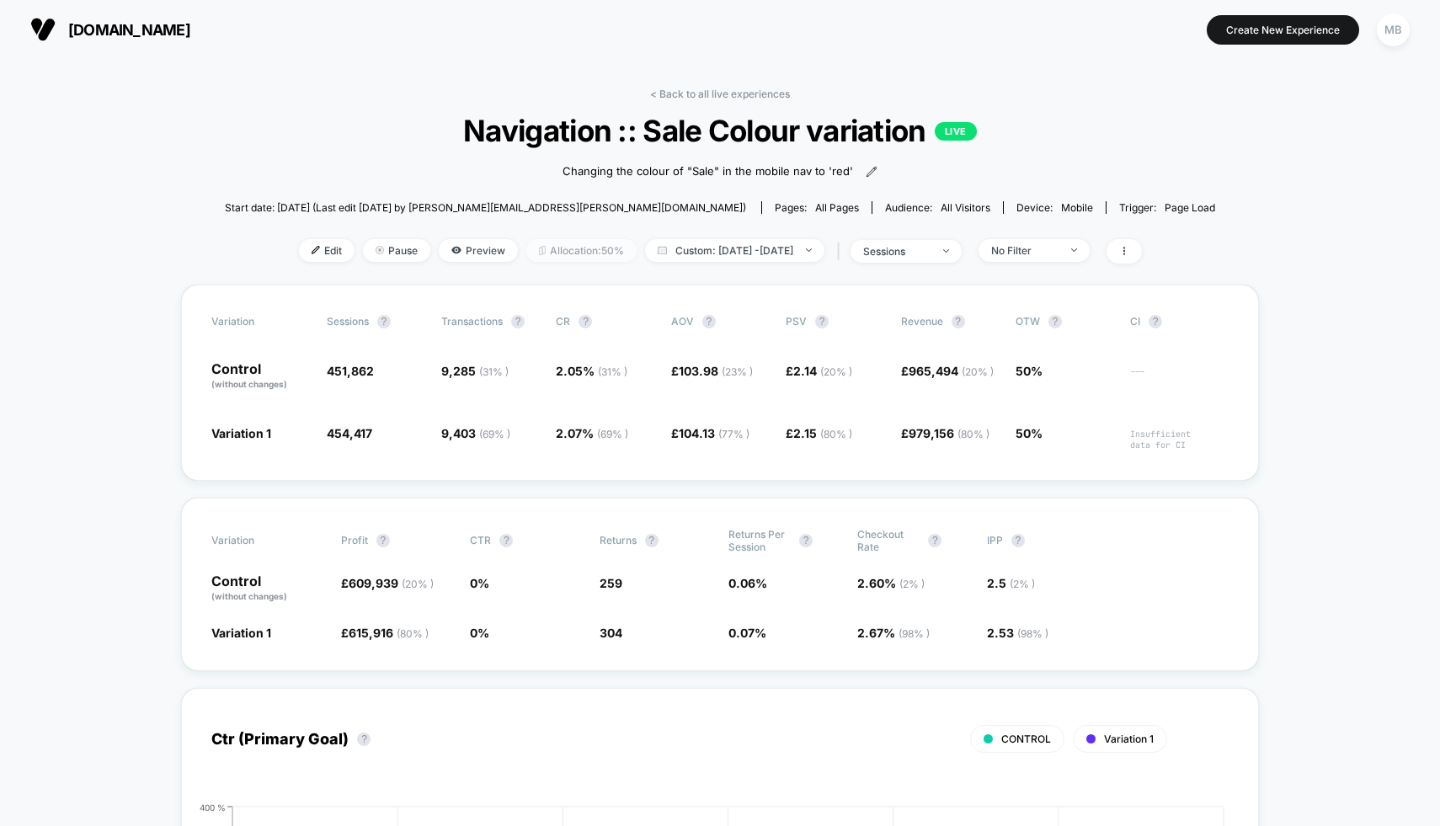
click at [558, 246] on span "Allocation: 50%" at bounding box center [581, 250] width 110 height 23
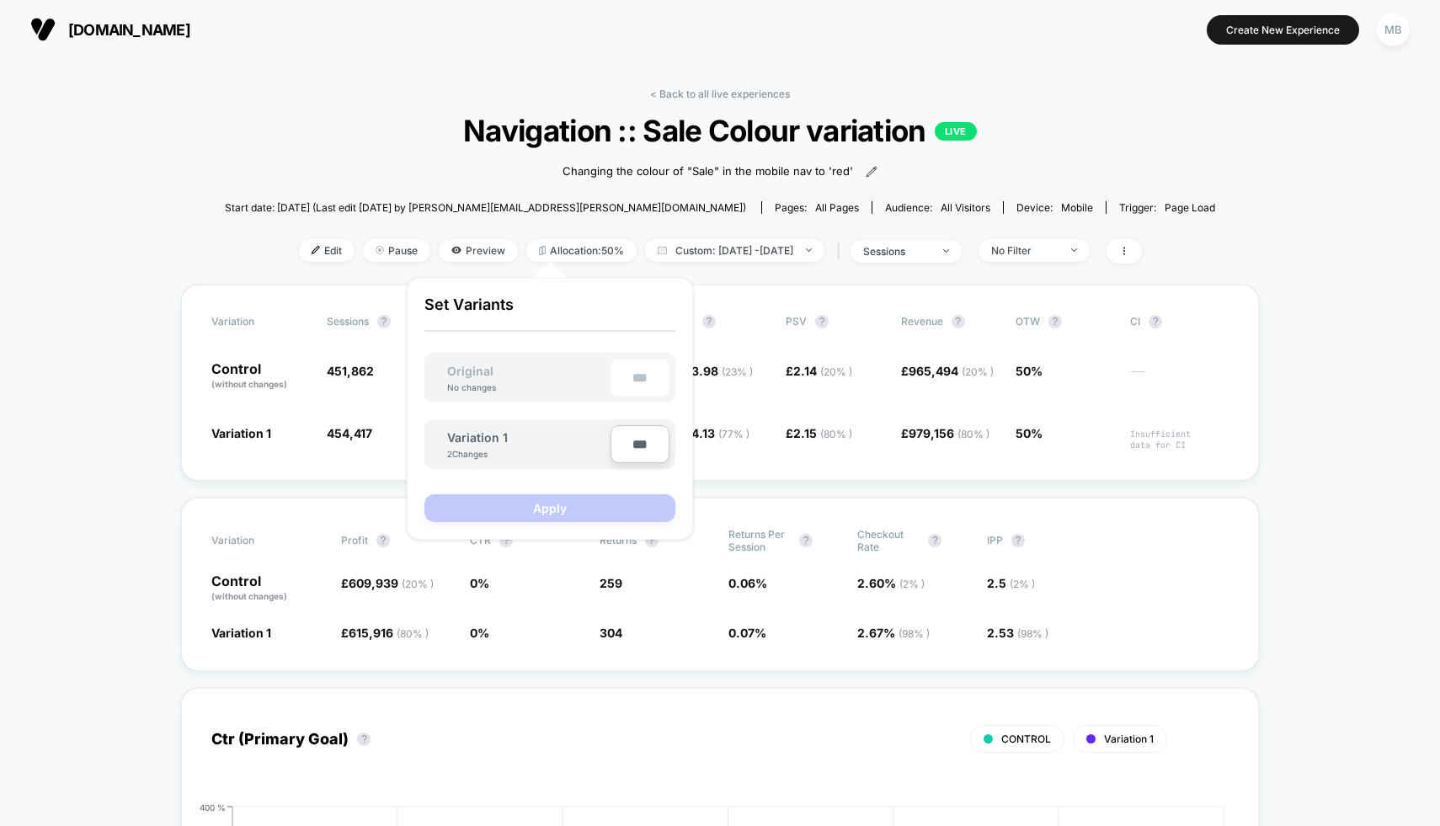
click at [636, 440] on input "***" at bounding box center [640, 444] width 59 height 38
type input "***"
type input "**"
type input "***"
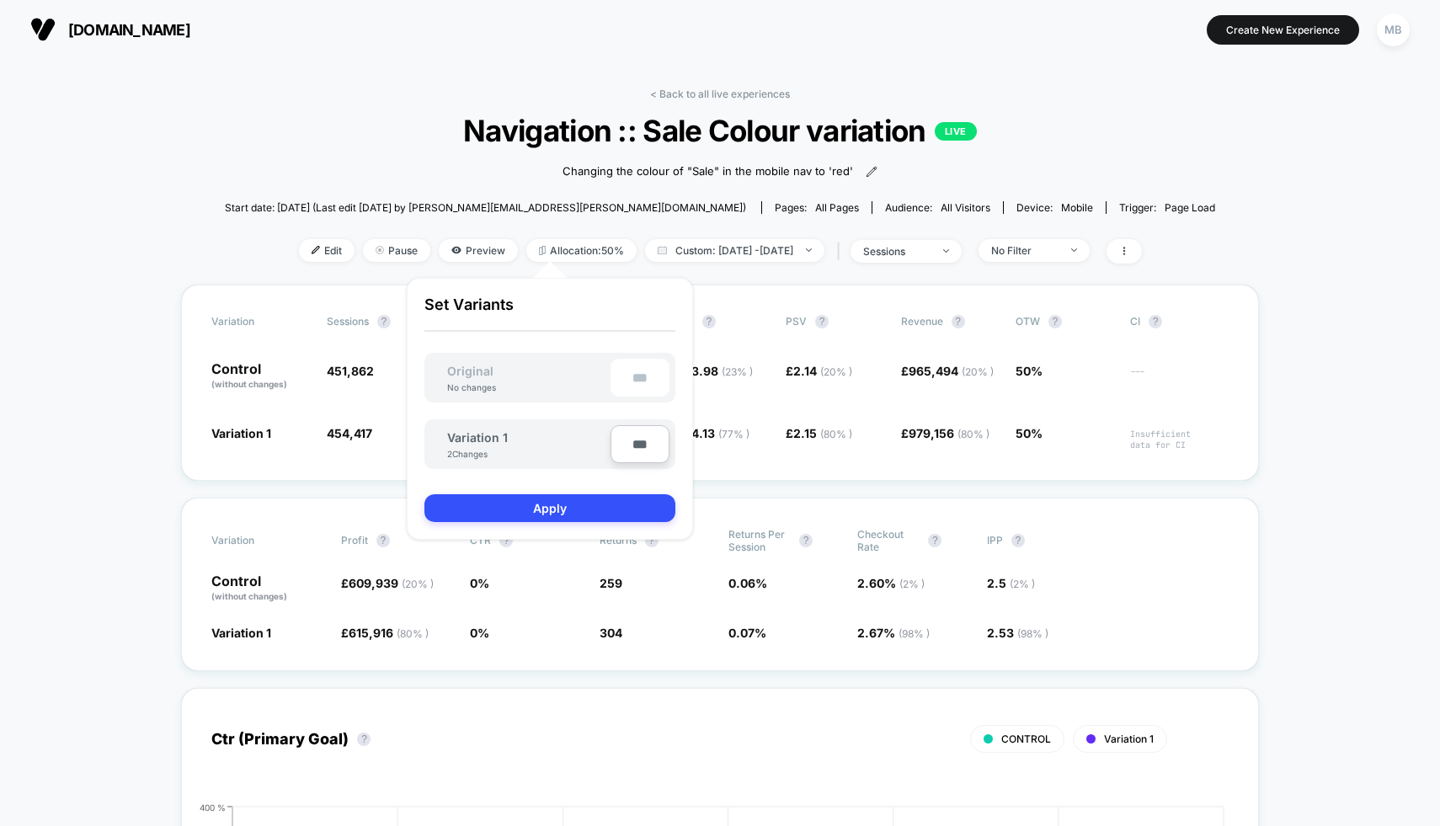
type input "**"
type input "****"
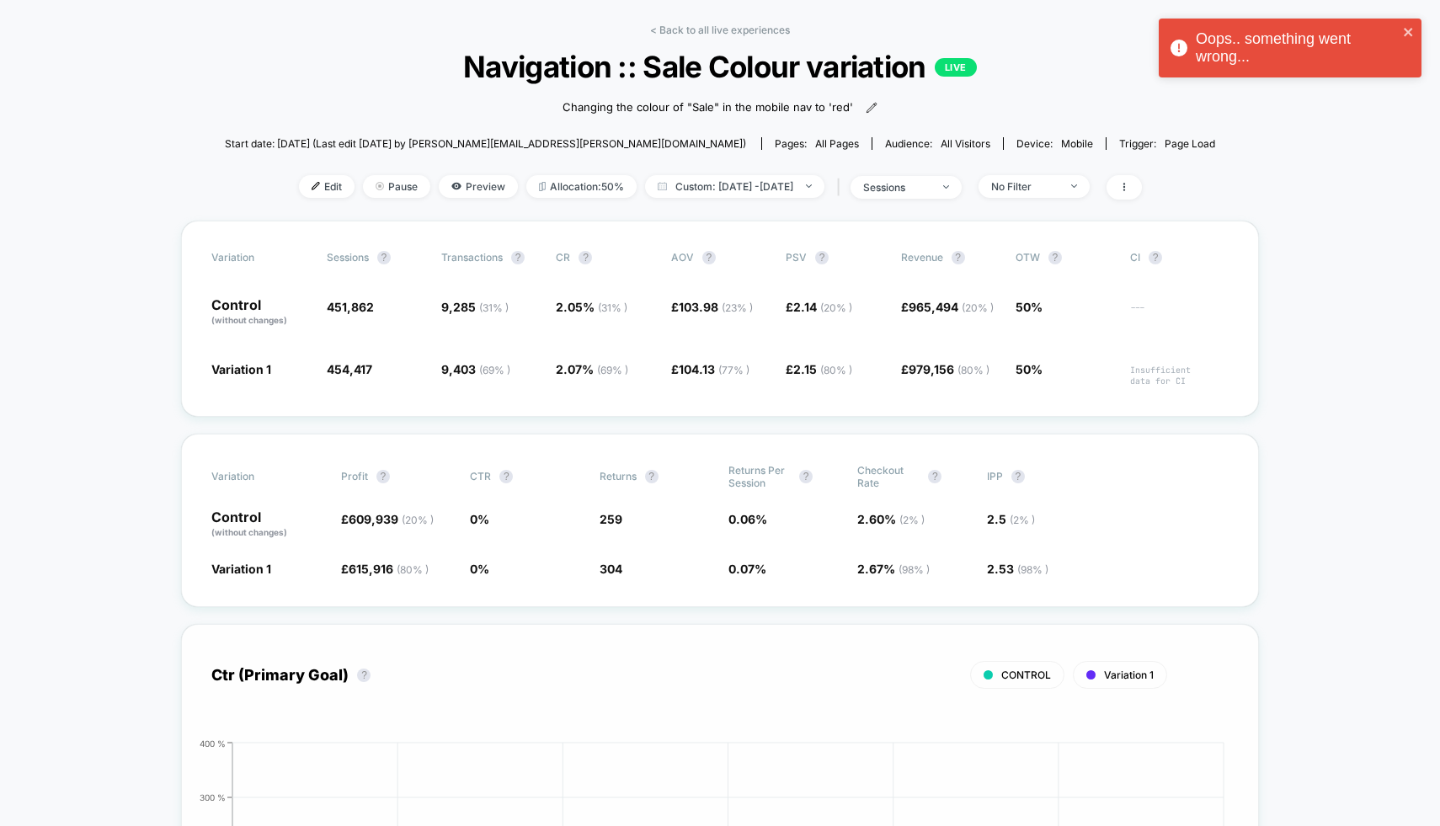
scroll to position [79, 0]
